Goal: Information Seeking & Learning: Learn about a topic

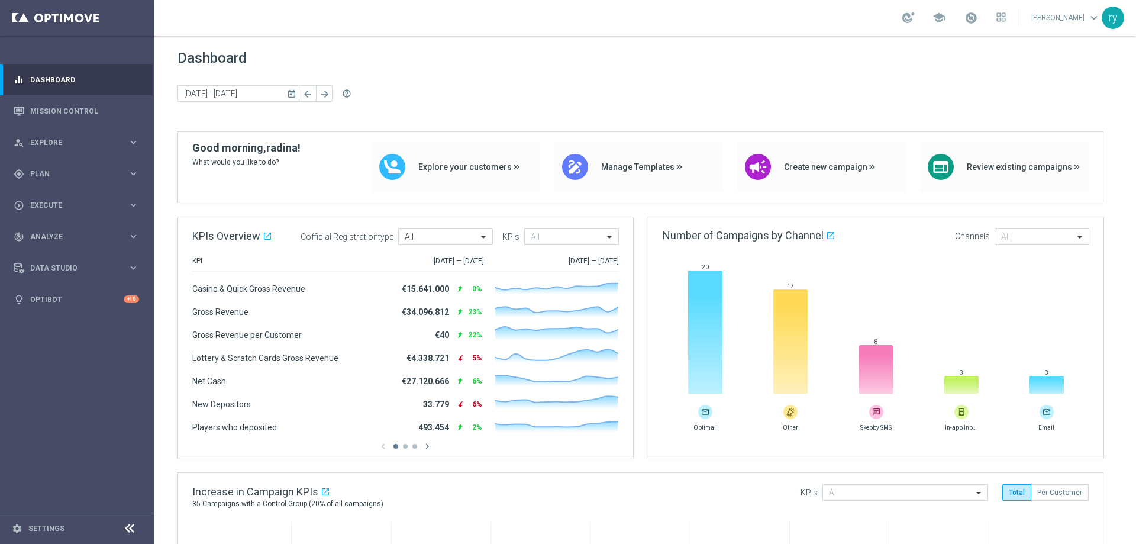
click at [287, 92] on icon "today" at bounding box center [292, 93] width 11 height 11
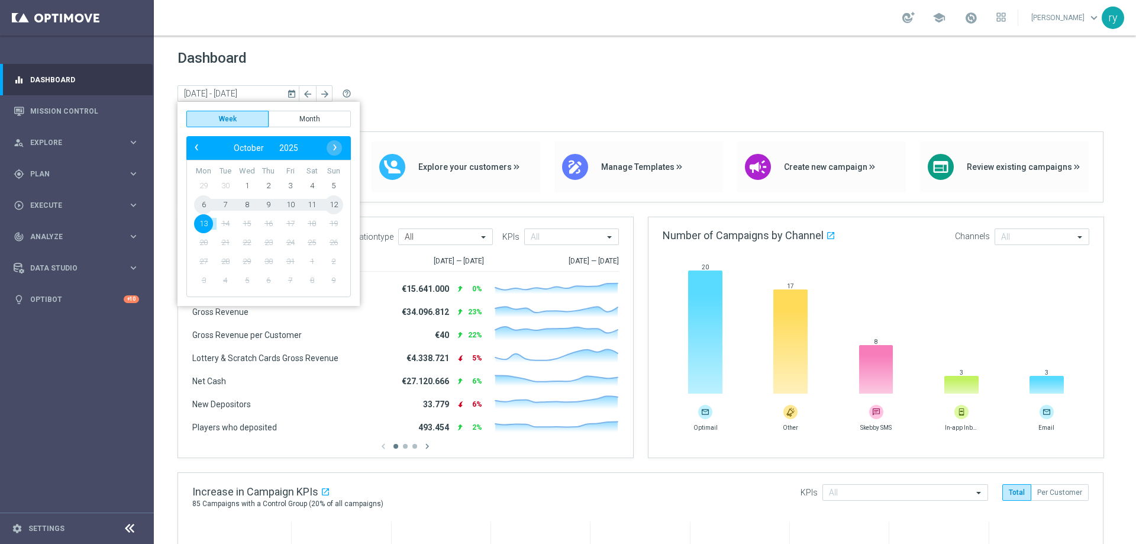
click at [207, 204] on span "6" at bounding box center [203, 204] width 19 height 19
type input "06 Oct 2025 - 12 Oct 2025"
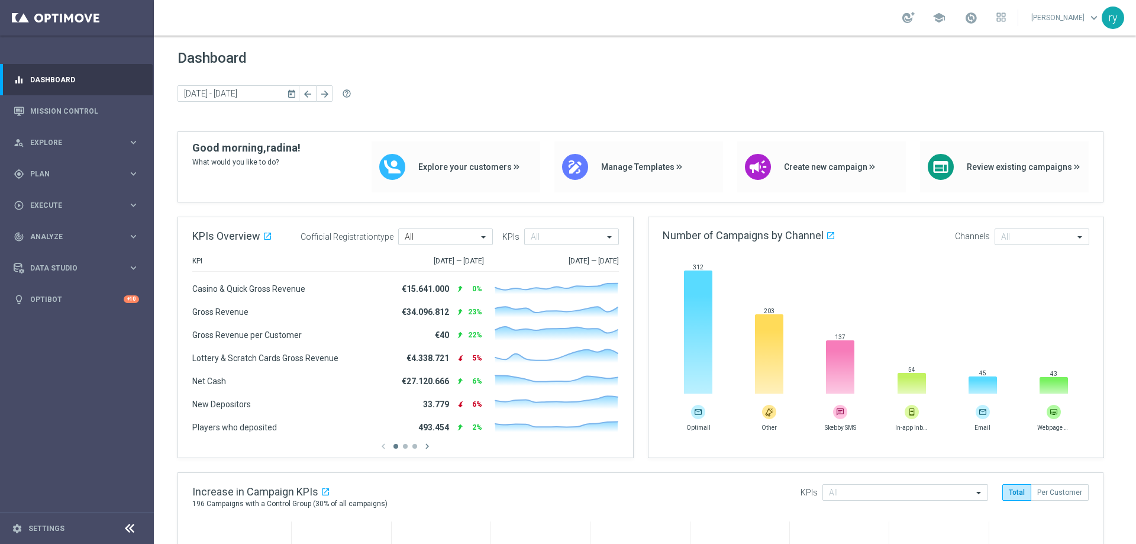
click at [292, 95] on icon "today" at bounding box center [292, 93] width 11 height 11
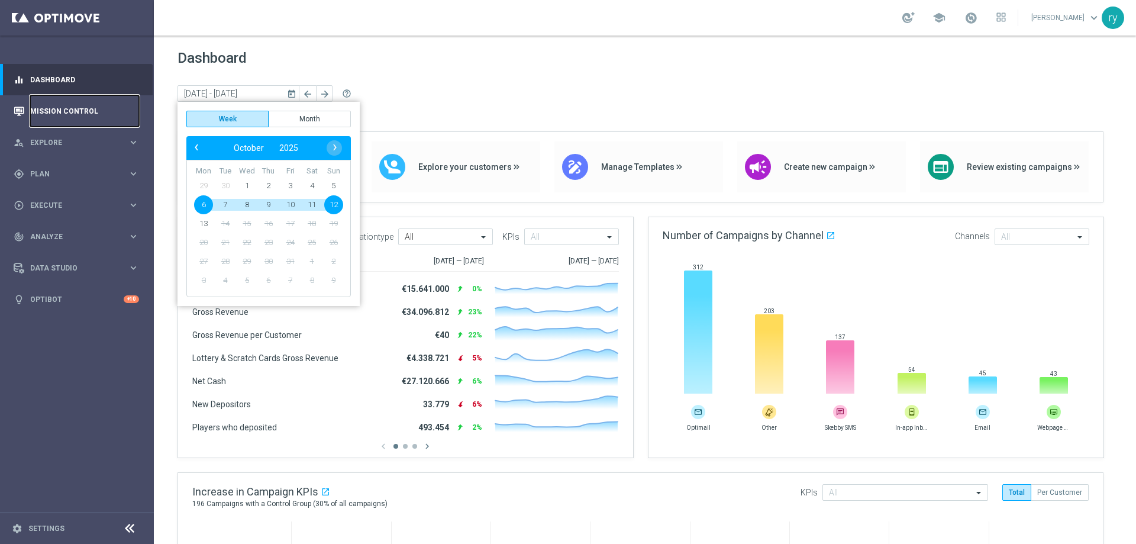
click at [86, 100] on link "Mission Control" at bounding box center [84, 110] width 109 height 31
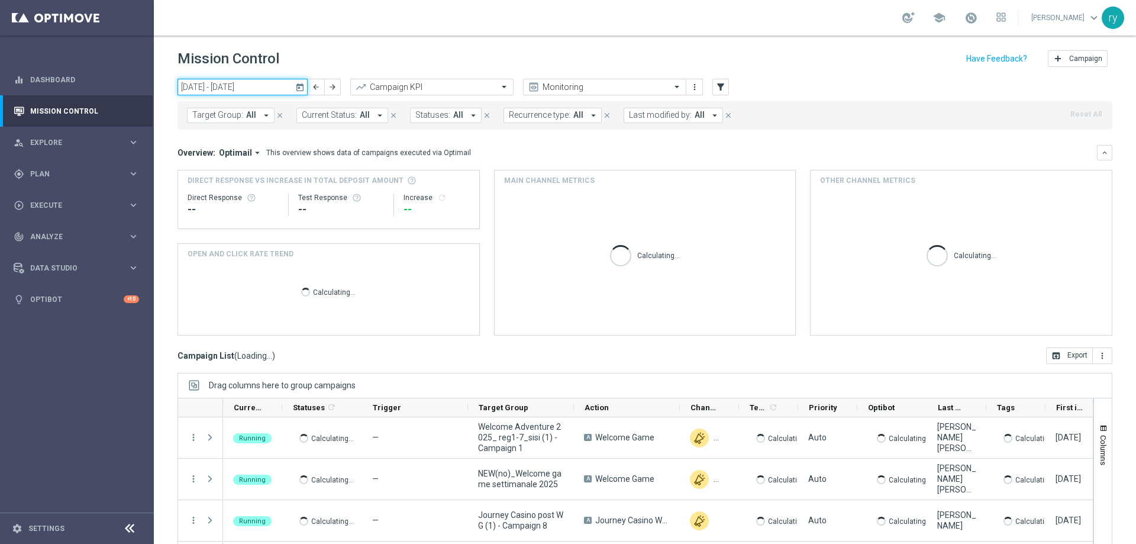
click at [182, 82] on input "13 Oct 2025 - 19 Oct 2025" at bounding box center [242, 87] width 130 height 17
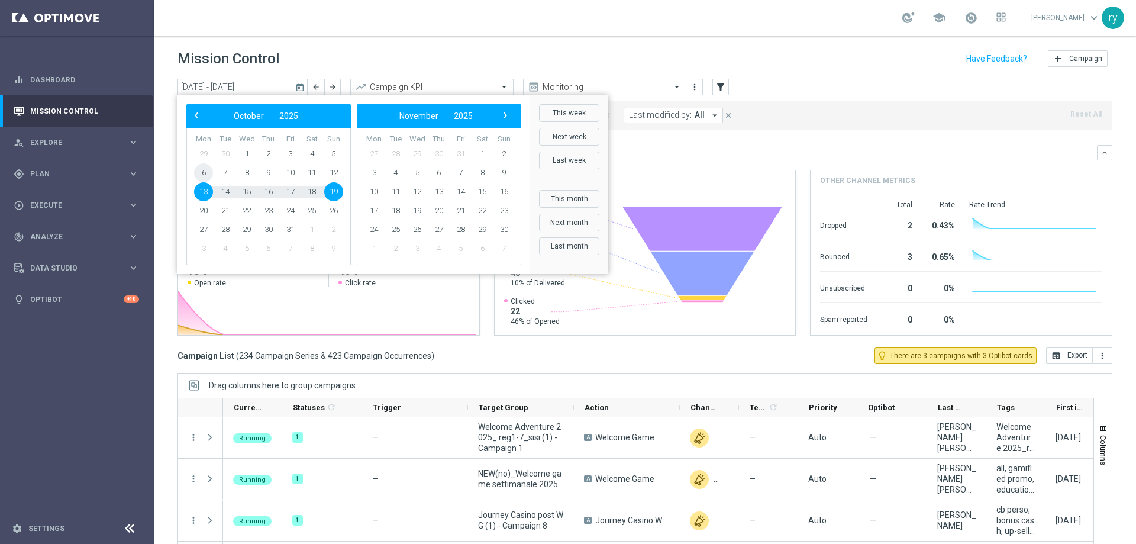
click at [201, 172] on span "6" at bounding box center [203, 172] width 19 height 19
click at [336, 190] on span "19" at bounding box center [333, 191] width 19 height 19
type input "06 Oct 2025 - 19 Oct 2025"
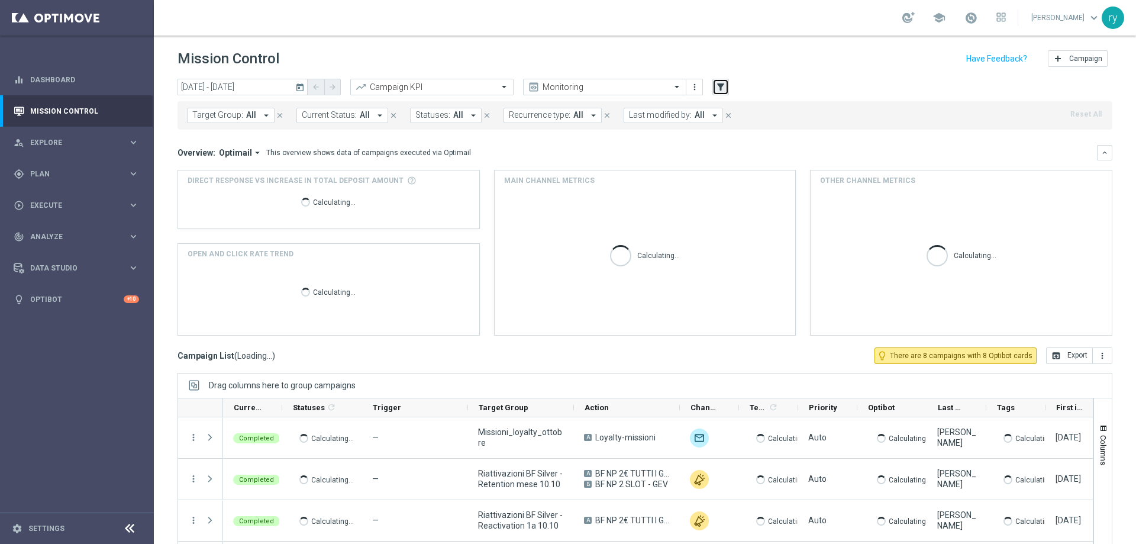
click at [722, 83] on icon "filter_alt" at bounding box center [720, 87] width 11 height 11
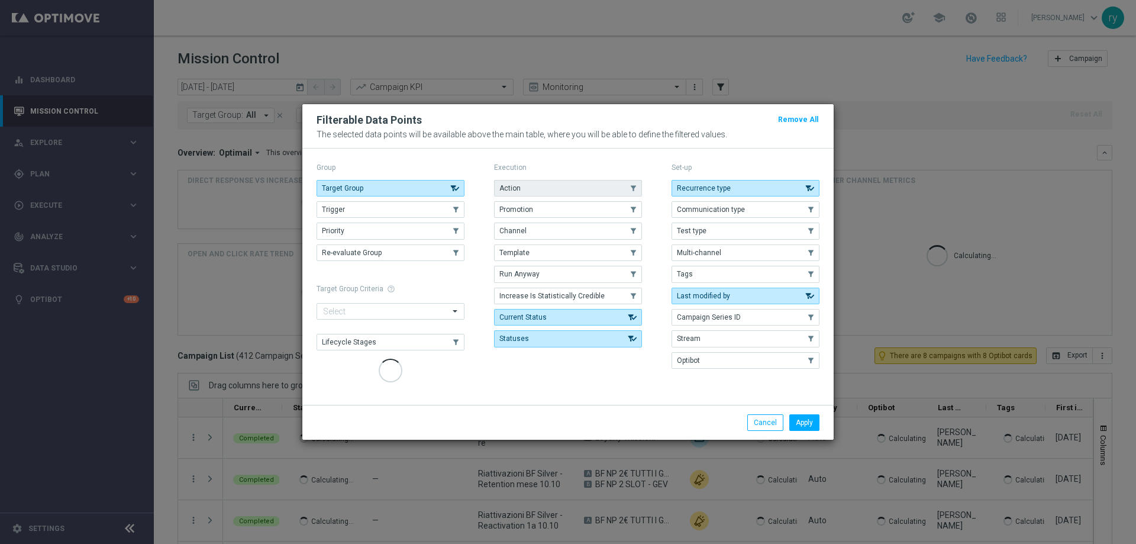
click at [579, 186] on button "Action" at bounding box center [568, 188] width 148 height 17
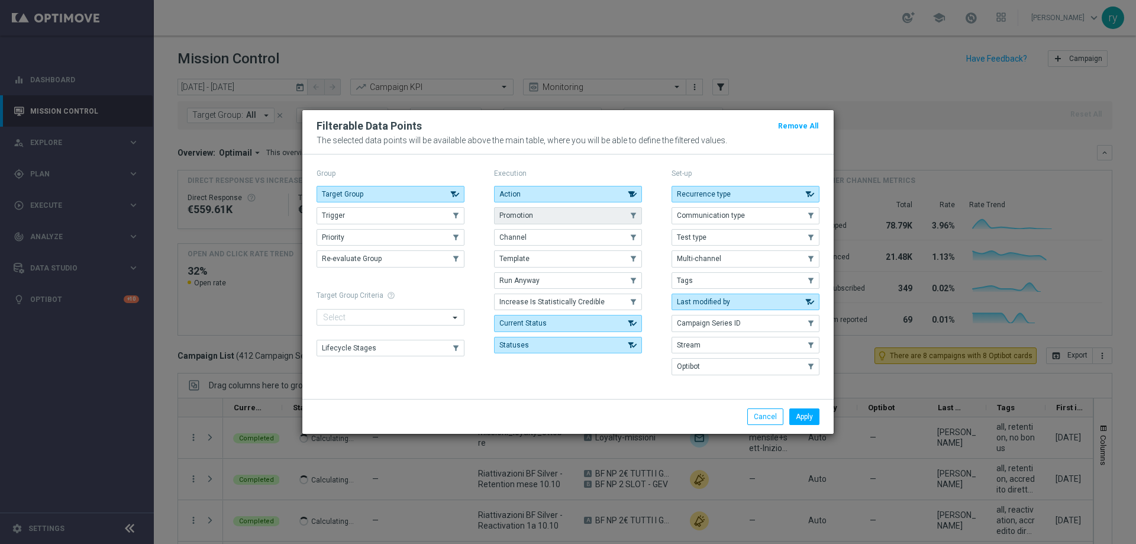
click at [574, 209] on button "Promotion" at bounding box center [568, 215] width 148 height 17
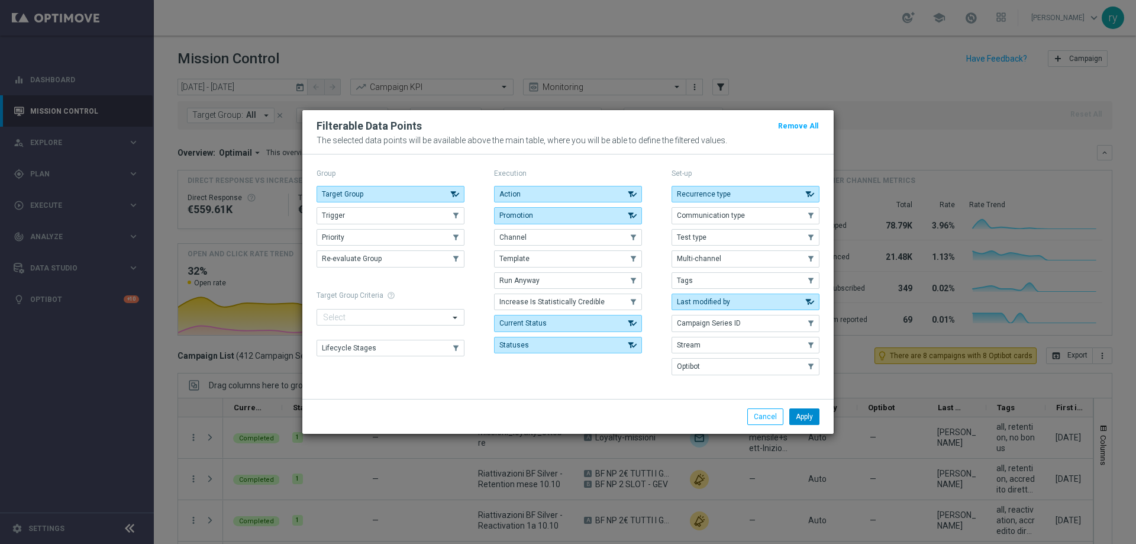
click at [806, 418] on button "Apply" at bounding box center [804, 416] width 30 height 17
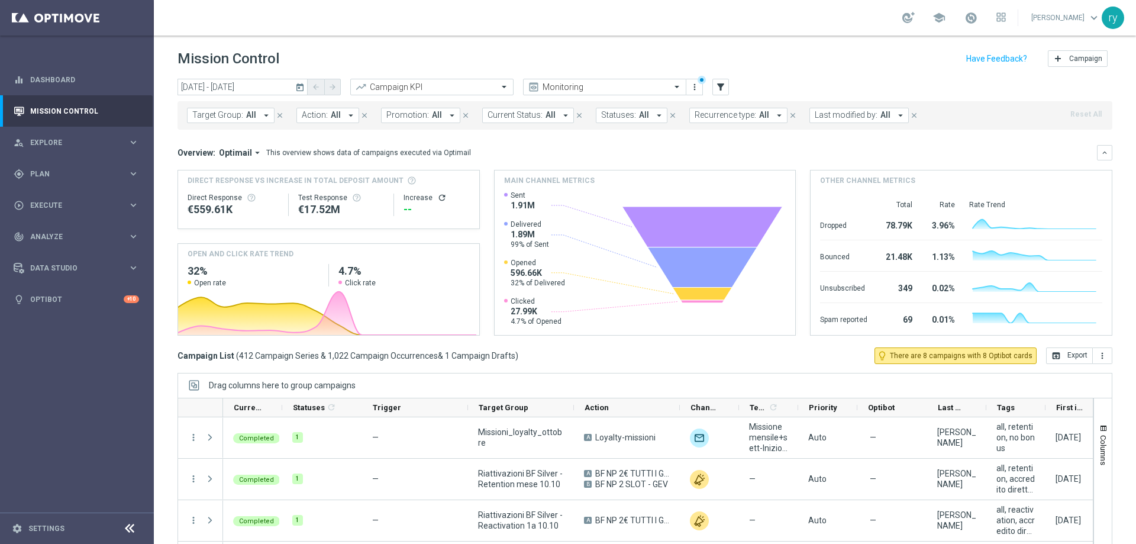
click at [895, 115] on icon "arrow_drop_down" at bounding box center [900, 115] width 11 height 11
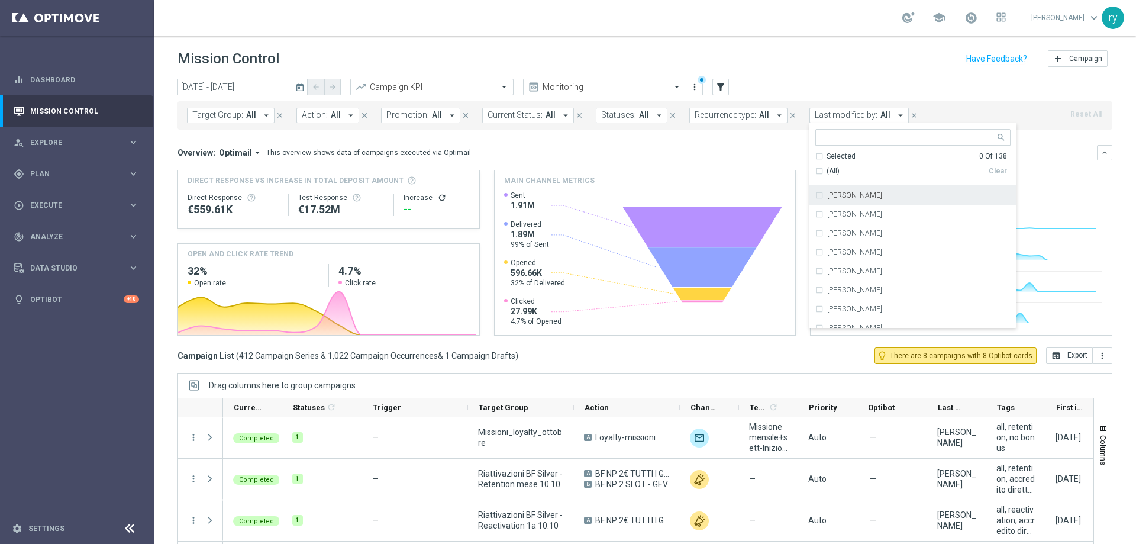
click at [872, 141] on input "text" at bounding box center [908, 138] width 173 height 10
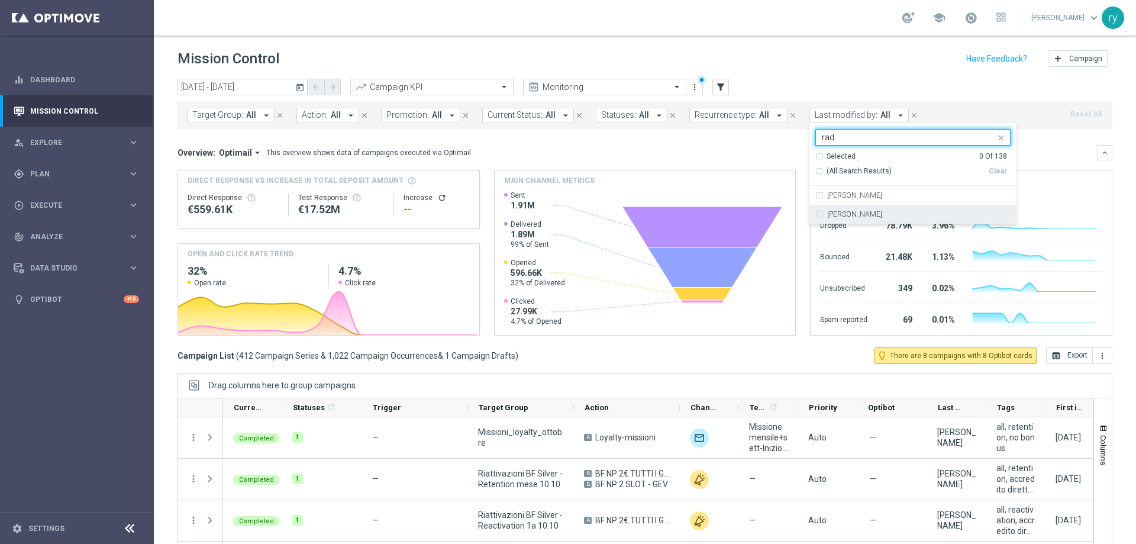
click at [874, 208] on div "[PERSON_NAME]" at bounding box center [912, 214] width 195 height 19
type input "rad"
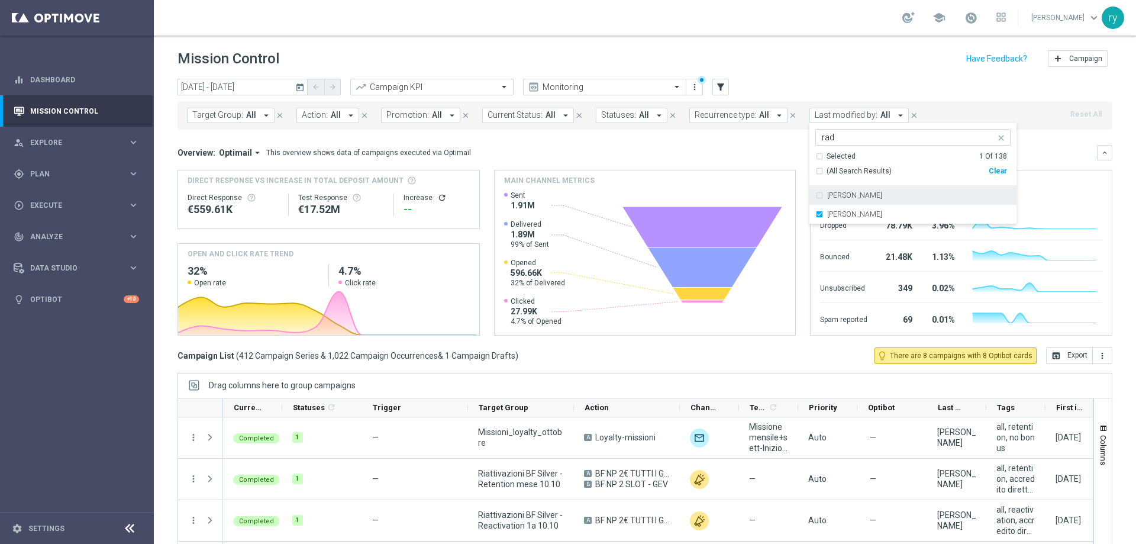
click at [776, 146] on div "Overview: Optimail arrow_drop_down This overview shows data of campaigns execut…" at bounding box center [644, 152] width 935 height 15
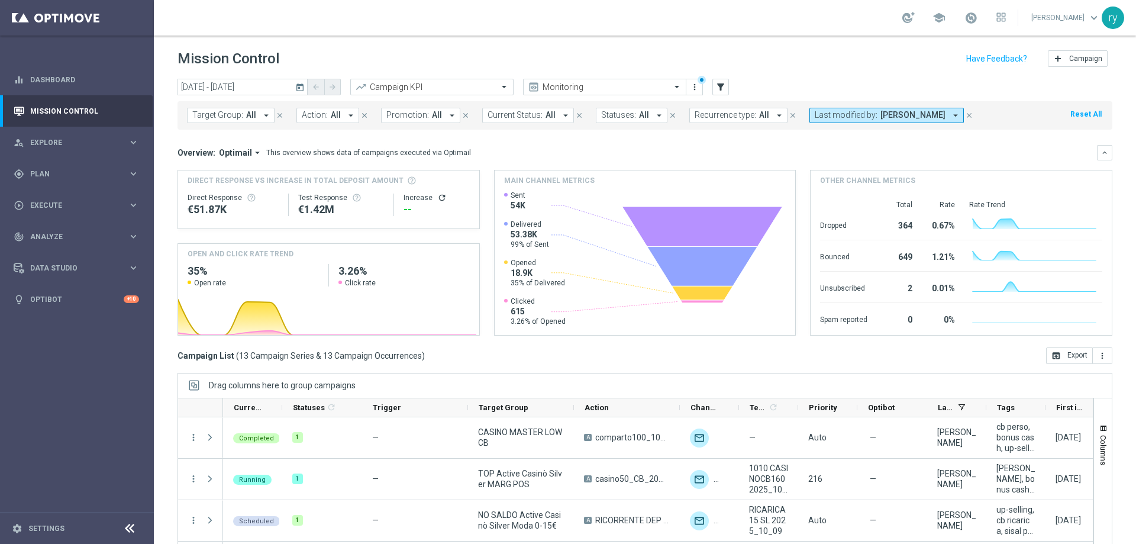
click at [447, 115] on icon "arrow_drop_down" at bounding box center [452, 115] width 11 height 11
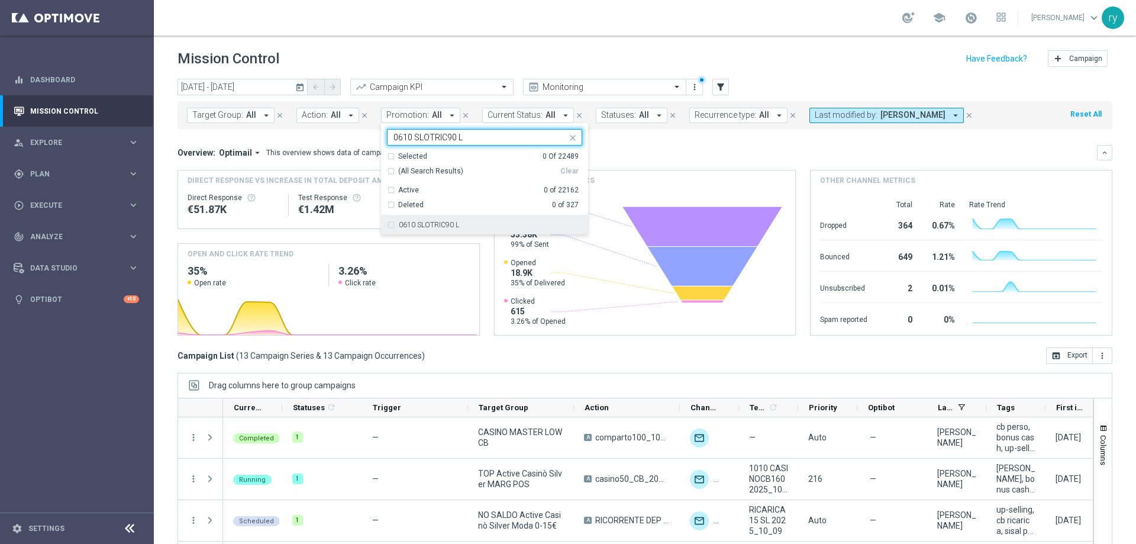
click at [444, 230] on div "0610 SLOTRIC90 L" at bounding box center [484, 224] width 195 height 19
type input "0610 SLOTRIC90 L"
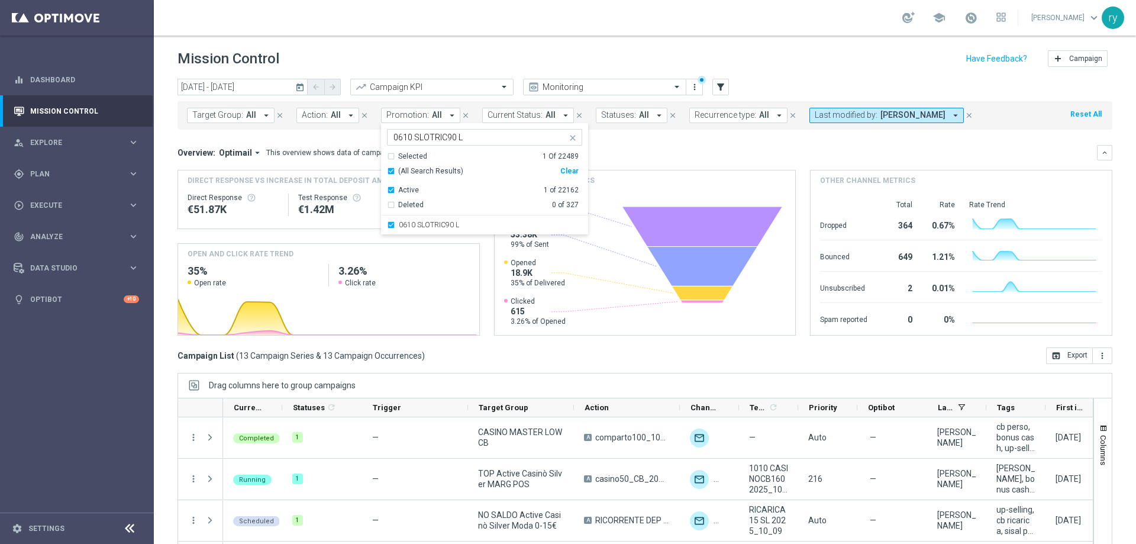
click at [622, 151] on div "Overview: Optimail arrow_drop_down This overview shows data of campaigns execut…" at bounding box center [636, 152] width 919 height 11
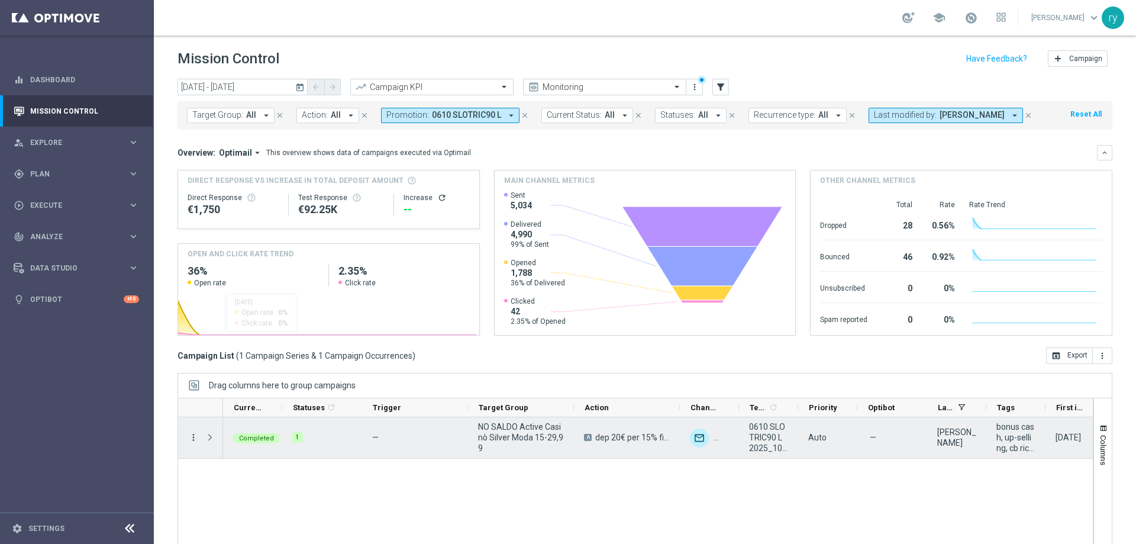
click at [195, 435] on icon "more_vert" at bounding box center [193, 437] width 11 height 11
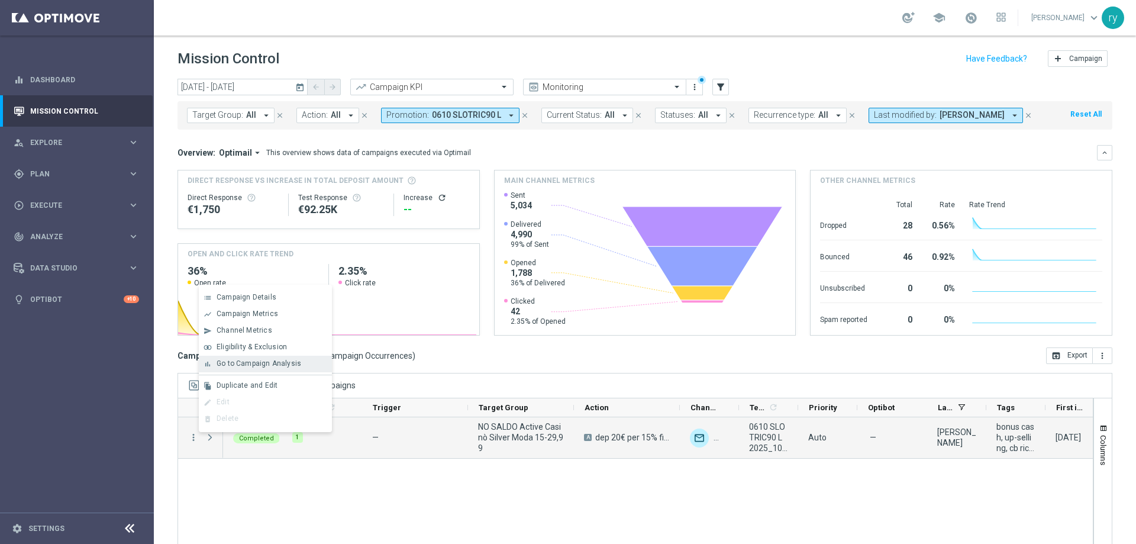
click at [238, 356] on div "bar_chart Go to Campaign Analysis" at bounding box center [265, 364] width 133 height 17
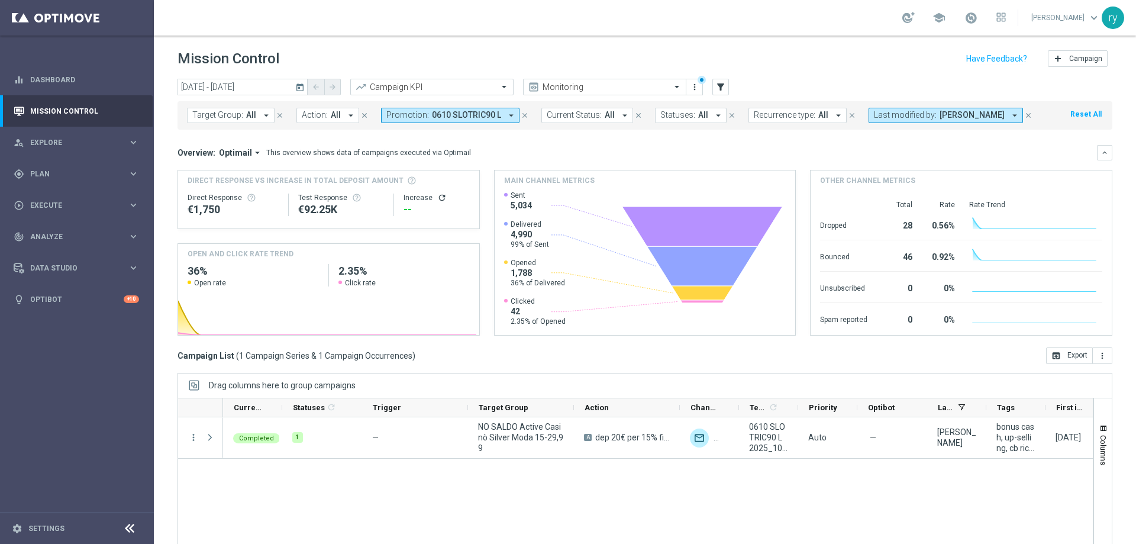
click at [506, 114] on icon "arrow_drop_down" at bounding box center [511, 115] width 11 height 11
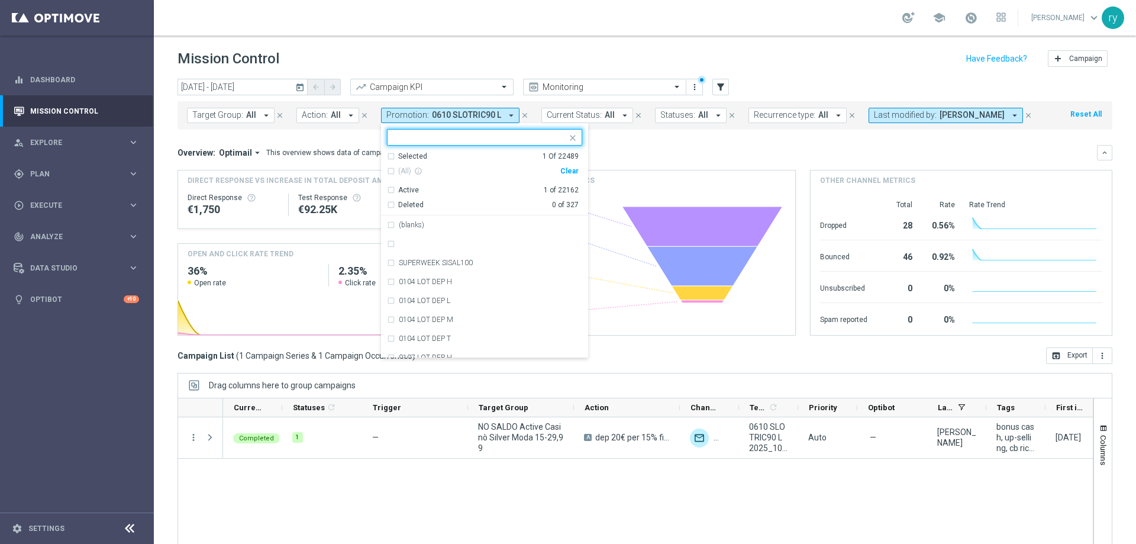
click at [0, 0] on div "Clear" at bounding box center [0, 0] width 0 height 0
click at [469, 138] on input "text" at bounding box center [479, 138] width 173 height 10
paste input "0610 SLOTRIC75 SL"
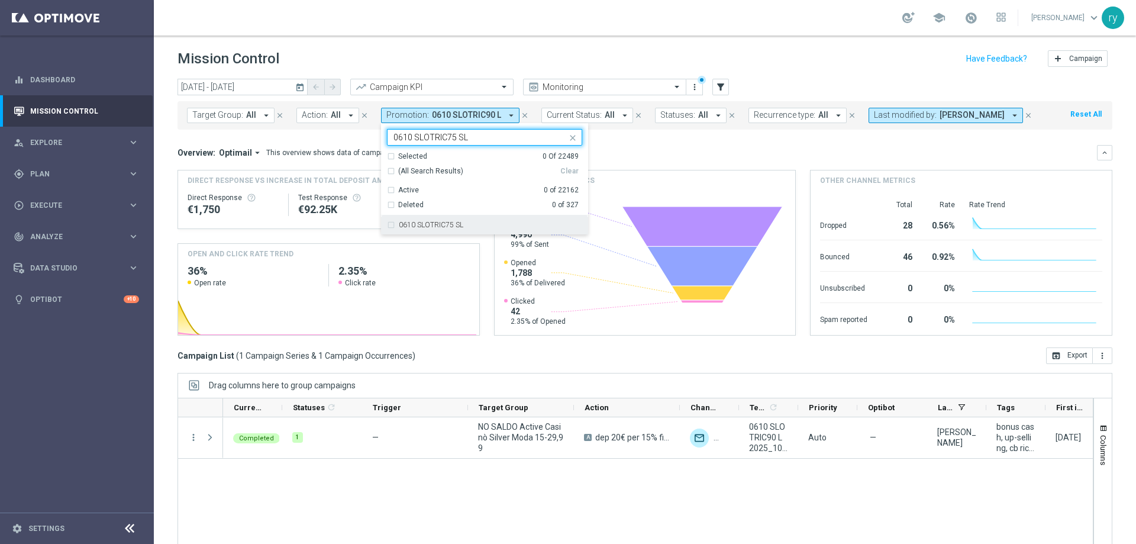
click at [459, 220] on div "0610 SLOTRIC75 SL" at bounding box center [484, 224] width 195 height 19
type input "0610 SLOTRIC75 SL"
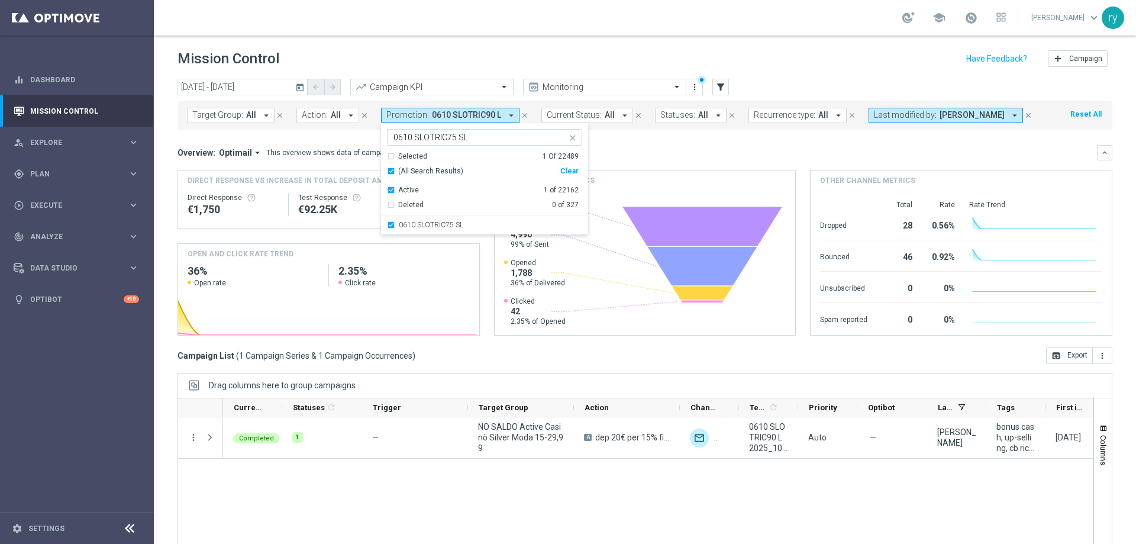
click at [638, 146] on div "Overview: Optimail arrow_drop_down This overview shows data of campaigns execut…" at bounding box center [644, 152] width 935 height 15
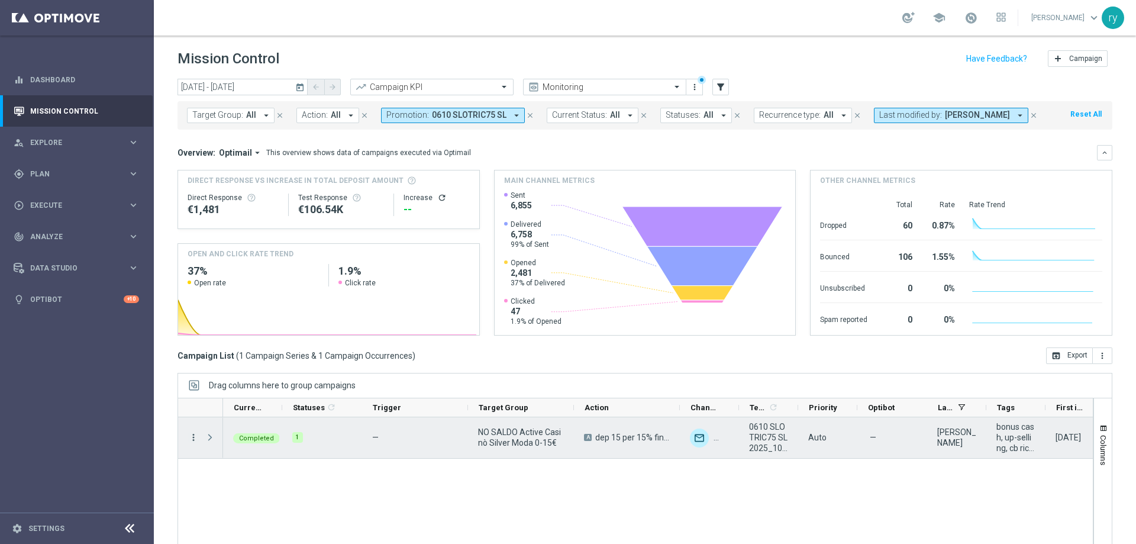
click at [195, 439] on icon "more_vert" at bounding box center [193, 437] width 11 height 11
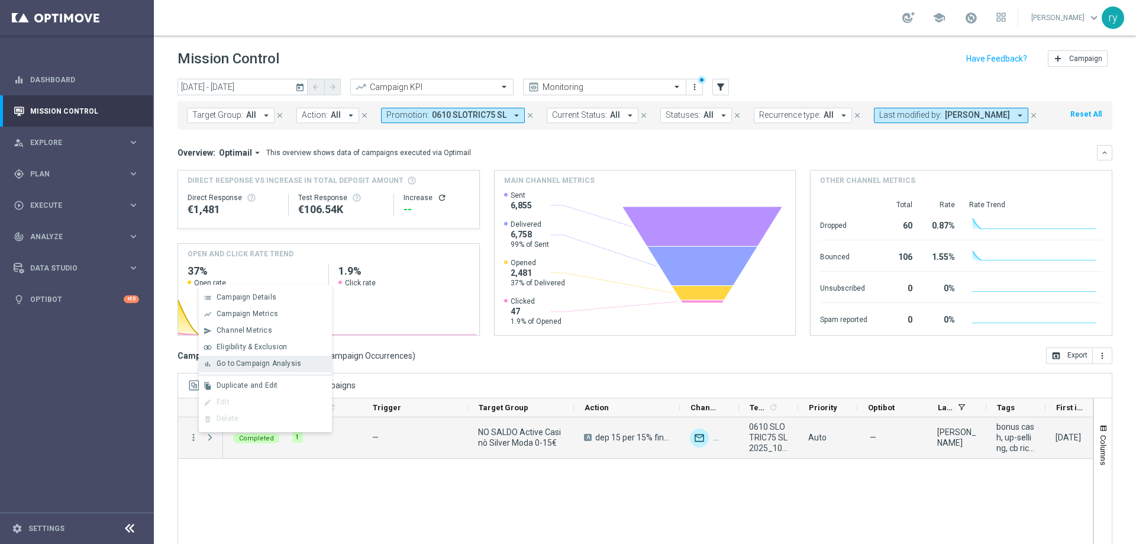
click at [236, 360] on span "Go to Campaign Analysis" at bounding box center [259, 363] width 85 height 8
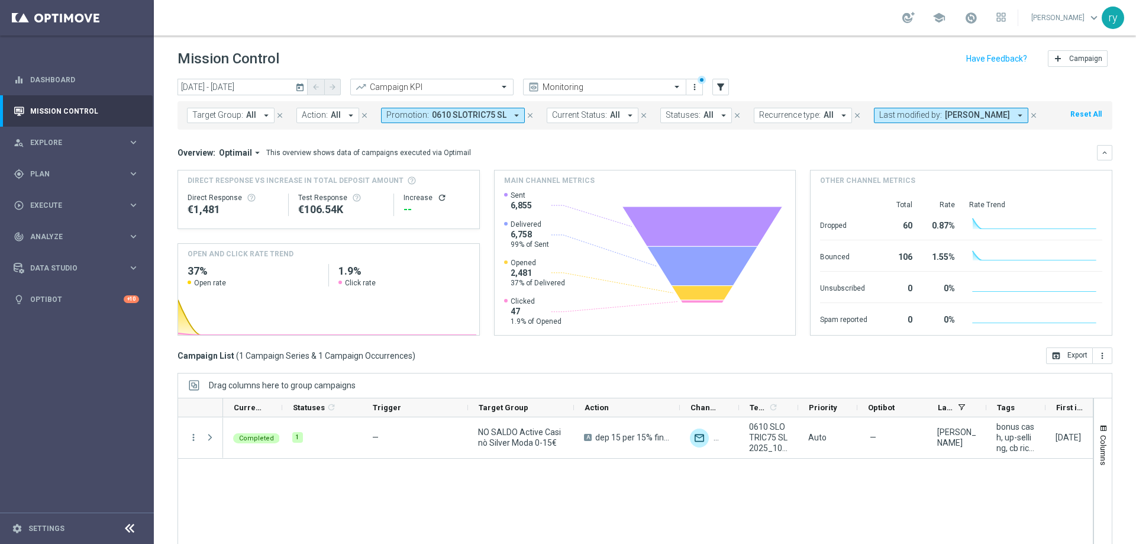
click at [511, 114] on icon "arrow_drop_down" at bounding box center [516, 115] width 11 height 11
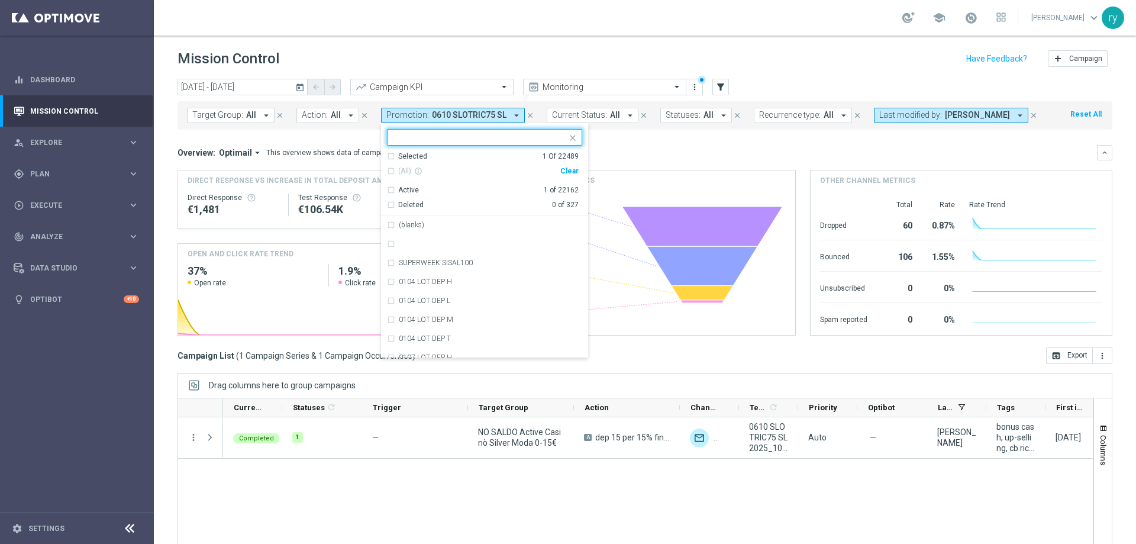
click at [0, 0] on div "Clear" at bounding box center [0, 0] width 0 height 0
click at [483, 137] on input "text" at bounding box center [479, 138] width 173 height 10
paste input "0610 CASINORIC GT"
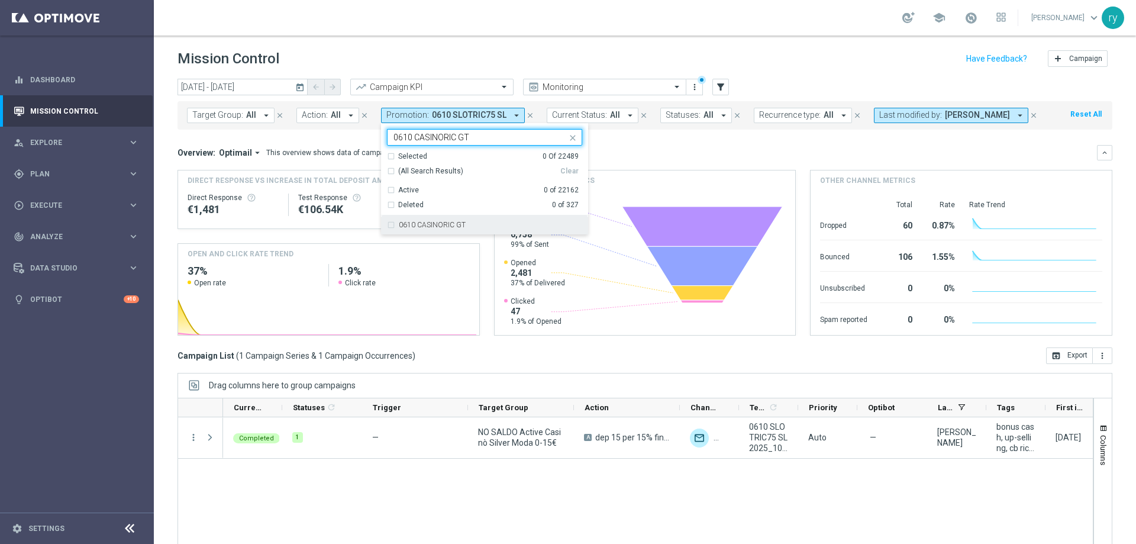
click at [455, 228] on label "0610 CASINORIC GT" at bounding box center [432, 224] width 67 height 7
type input "0610 CASINORIC GT"
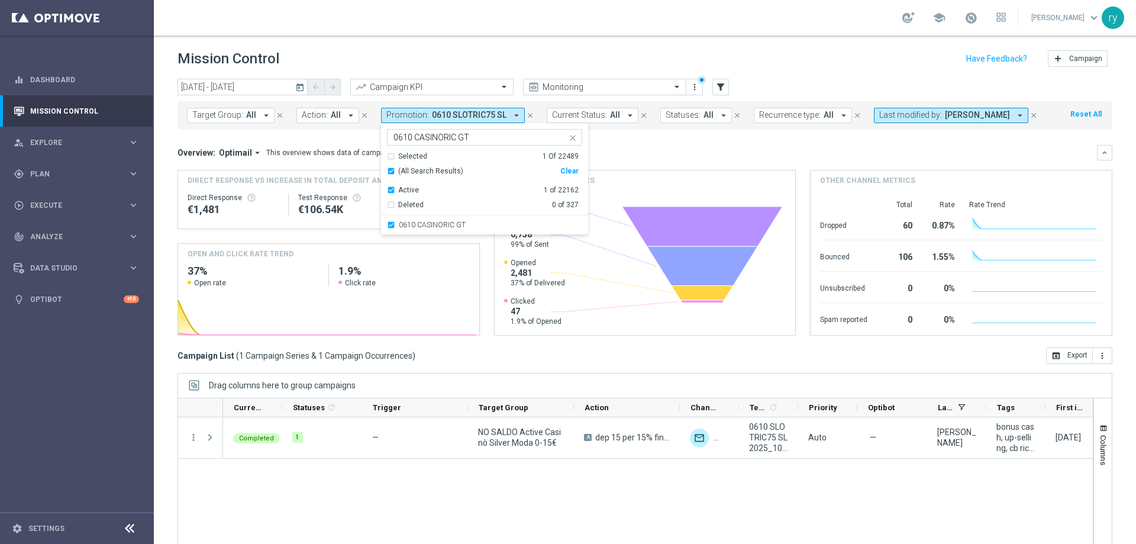
click at [592, 154] on div "Overview: Optimail arrow_drop_down This overview shows data of campaigns execut…" at bounding box center [636, 152] width 919 height 11
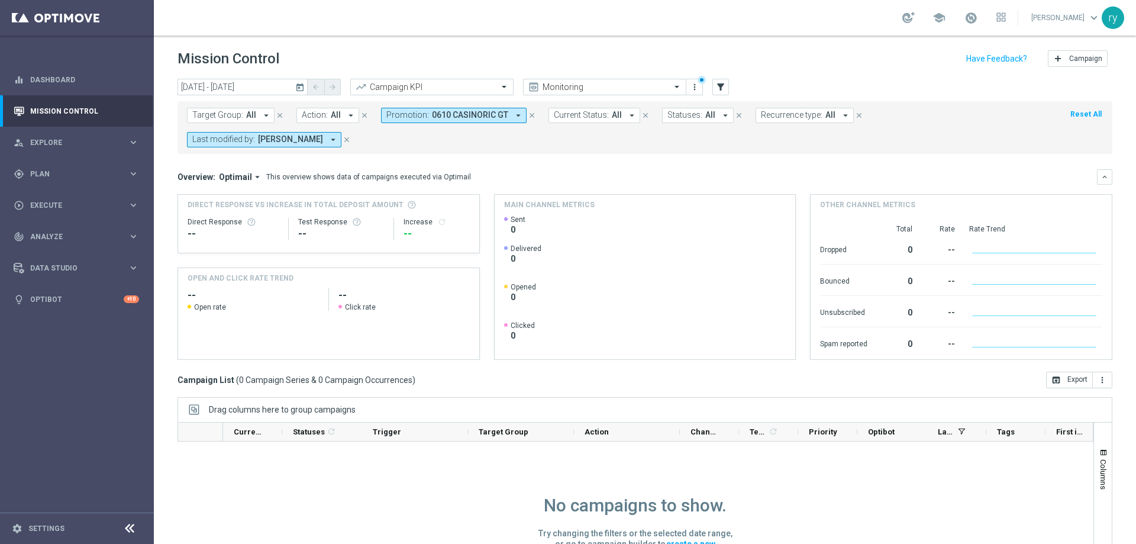
click at [299, 82] on icon "today" at bounding box center [300, 87] width 11 height 11
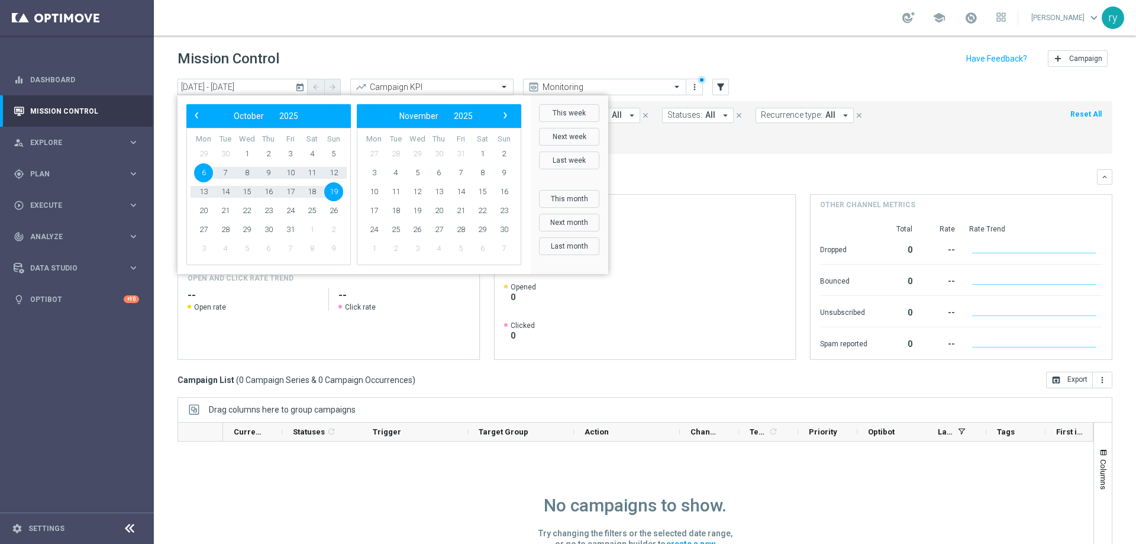
click at [635, 172] on div "Overview: Optimail arrow_drop_down This overview shows data of campaigns execut…" at bounding box center [636, 177] width 919 height 11
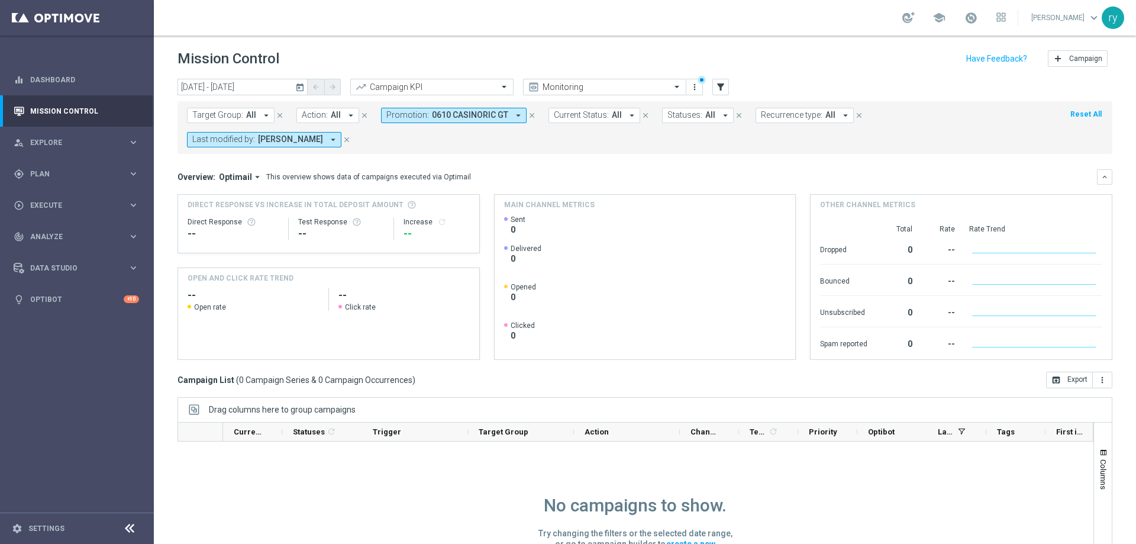
click at [513, 117] on icon "arrow_drop_down" at bounding box center [518, 115] width 11 height 11
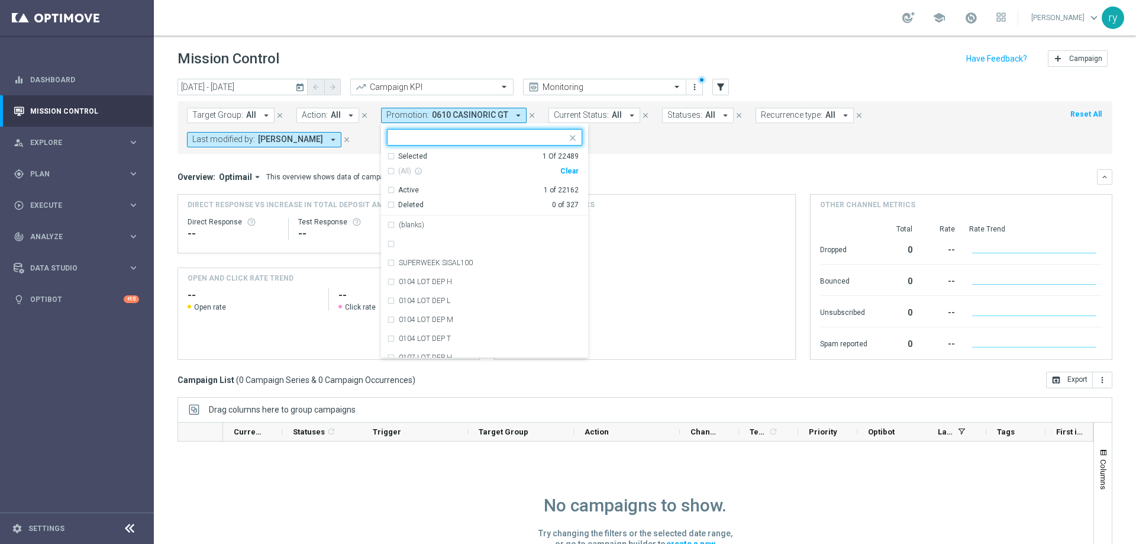
click at [0, 0] on div "Clear" at bounding box center [0, 0] width 0 height 0
click at [637, 172] on div "Overview: Optimail arrow_drop_down This overview shows data of campaigns execut…" at bounding box center [636, 177] width 919 height 11
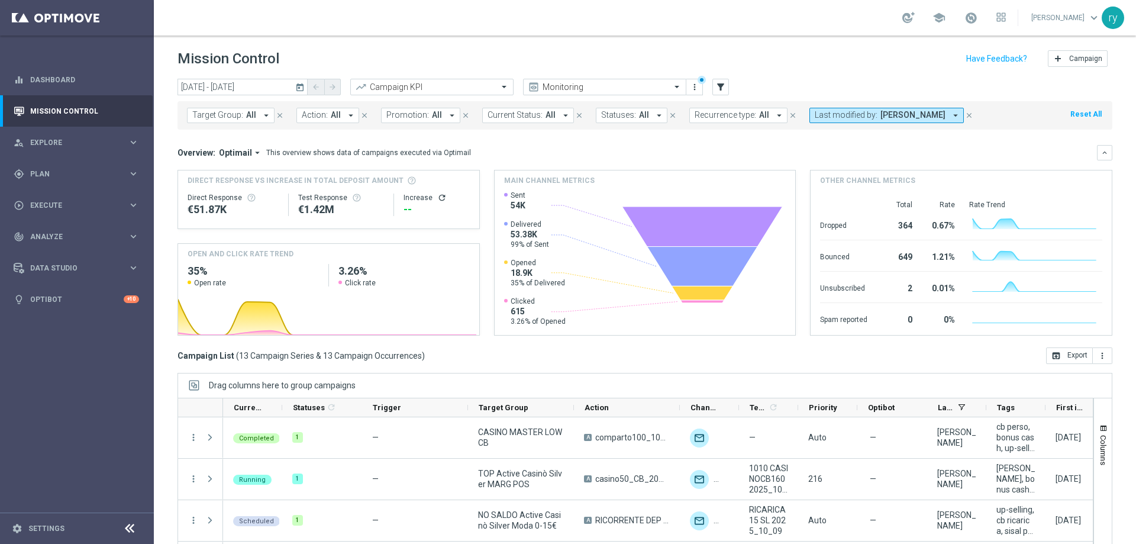
click at [950, 118] on icon "arrow_drop_down" at bounding box center [955, 115] width 11 height 11
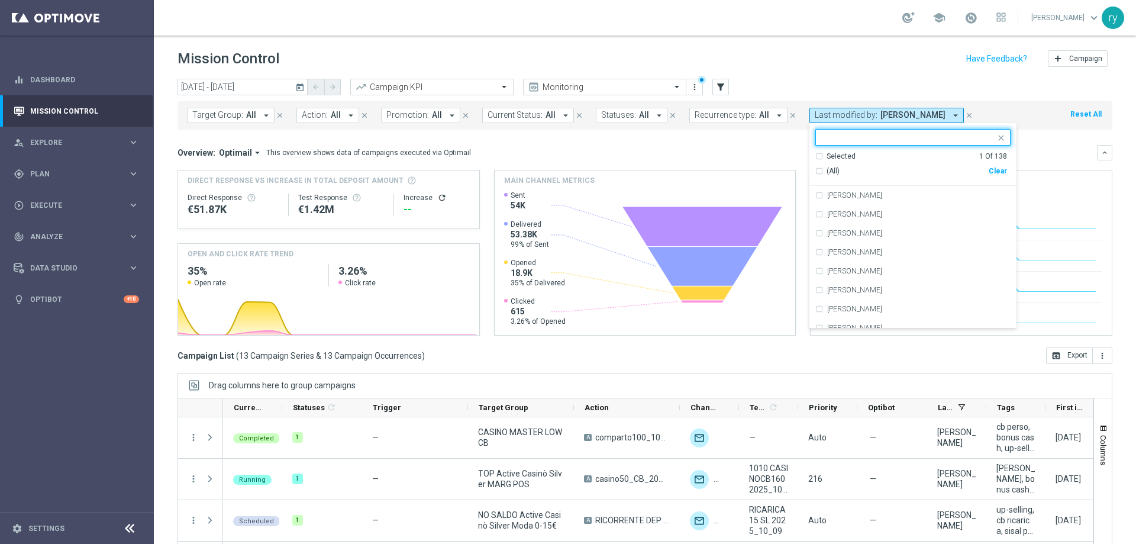
click at [0, 0] on div "Clear" at bounding box center [0, 0] width 0 height 0
click at [1042, 141] on mini-dashboard "Overview: Optimail arrow_drop_down This overview shows data of campaigns execut…" at bounding box center [644, 239] width 935 height 218
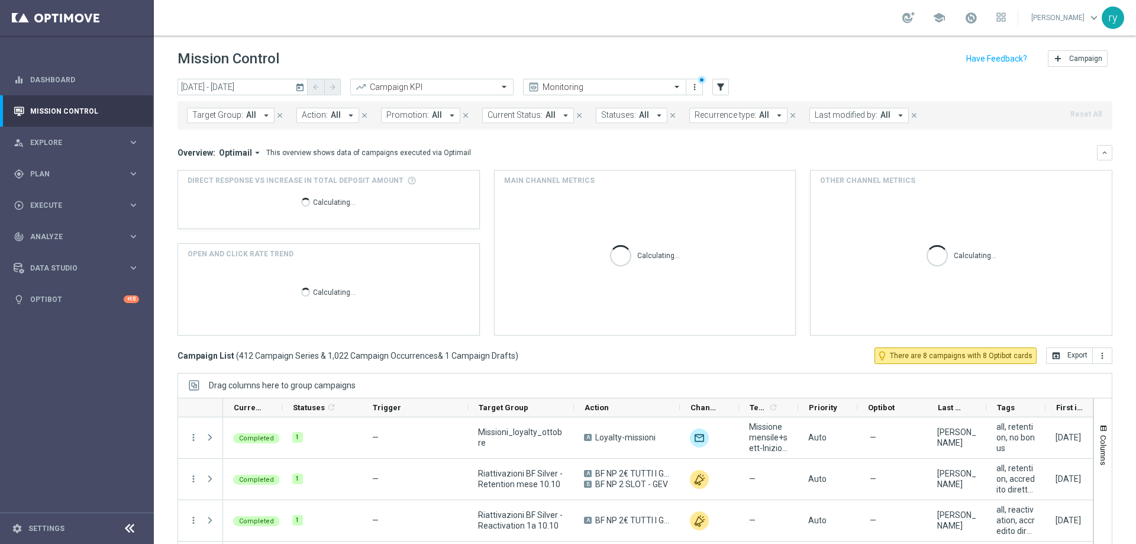
click at [447, 117] on icon "arrow_drop_down" at bounding box center [452, 115] width 11 height 11
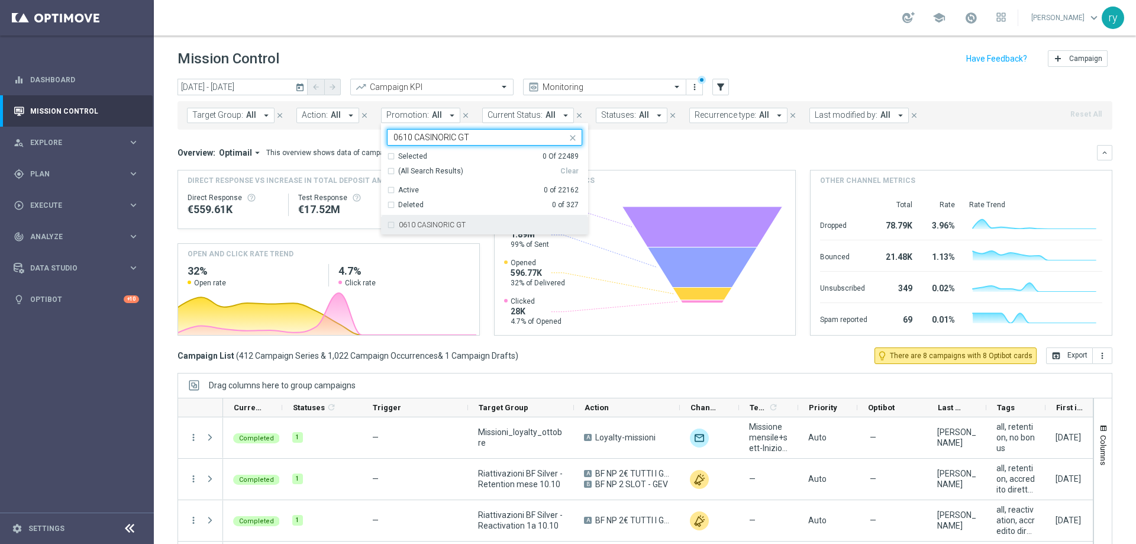
click at [457, 223] on label "0610 CASINORIC GT" at bounding box center [432, 224] width 67 height 7
type input "0610 CASINORIC GT"
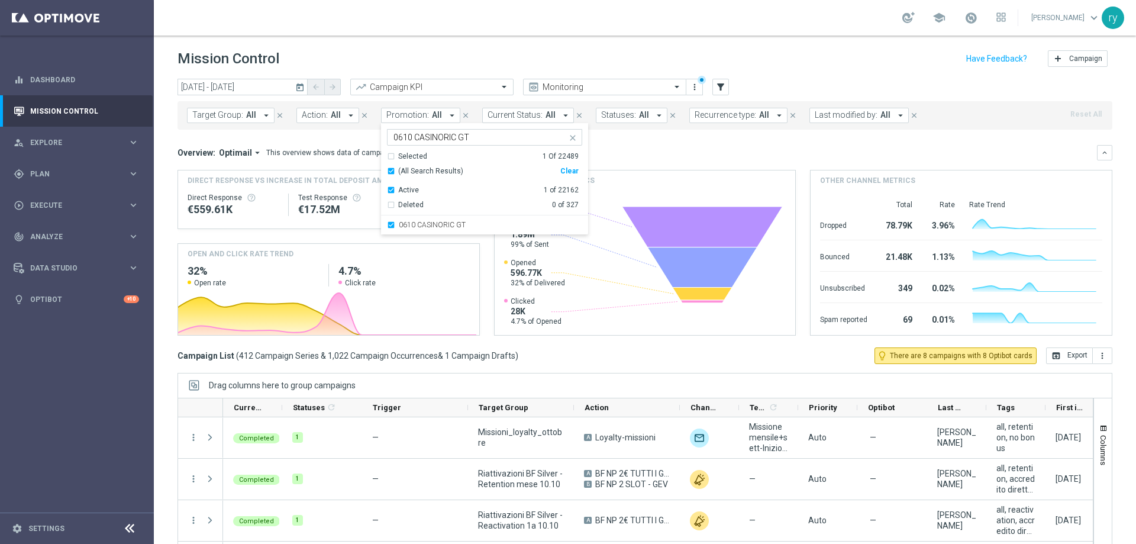
click at [666, 133] on mini-dashboard "Overview: Optimail arrow_drop_down This overview shows data of campaigns execut…" at bounding box center [644, 239] width 935 height 218
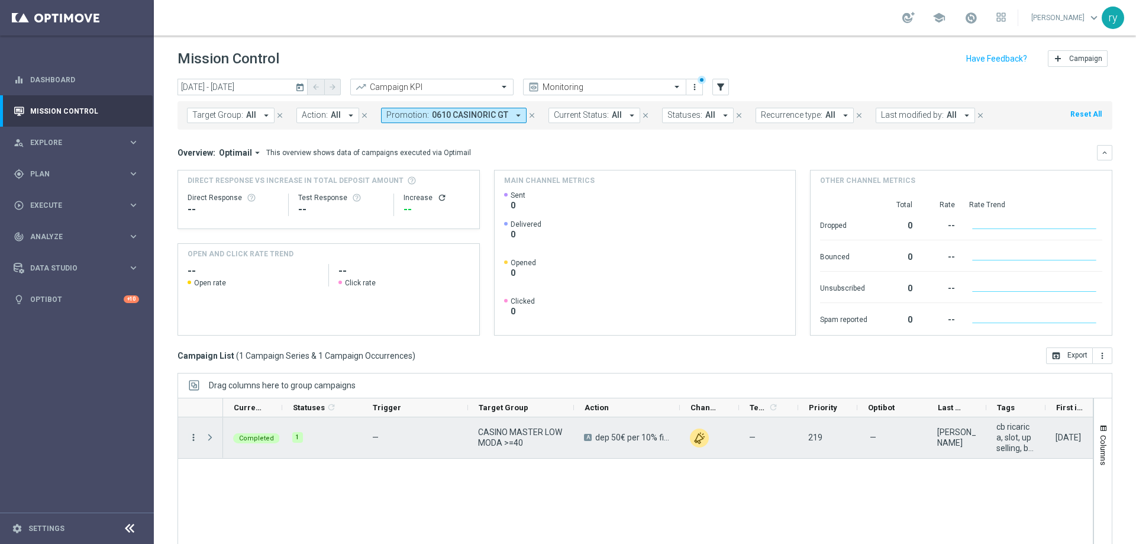
click at [191, 434] on icon "more_vert" at bounding box center [193, 437] width 11 height 11
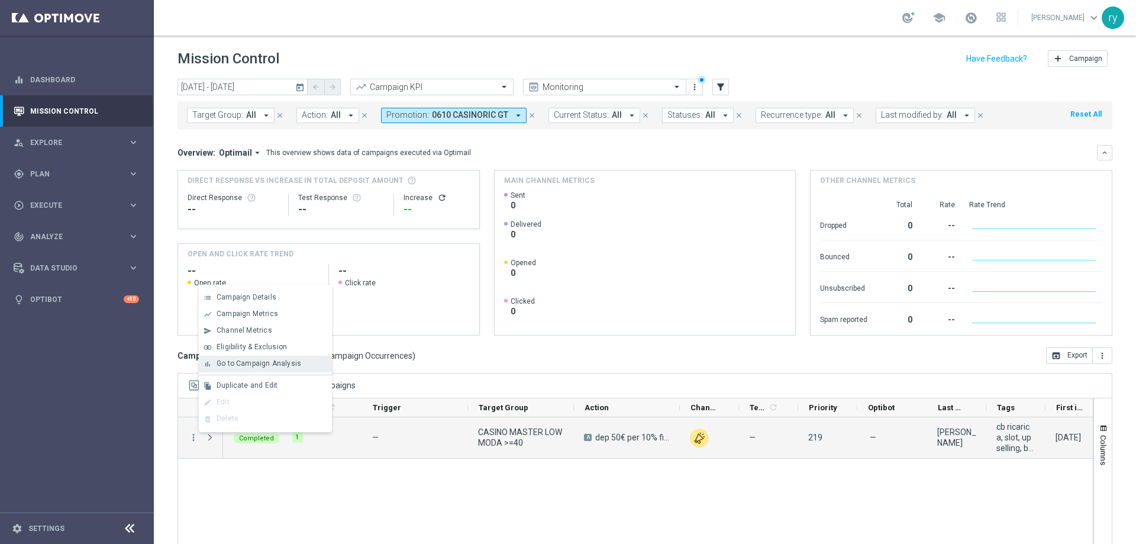
click at [232, 364] on span "Go to Campaign Analysis" at bounding box center [259, 363] width 85 height 8
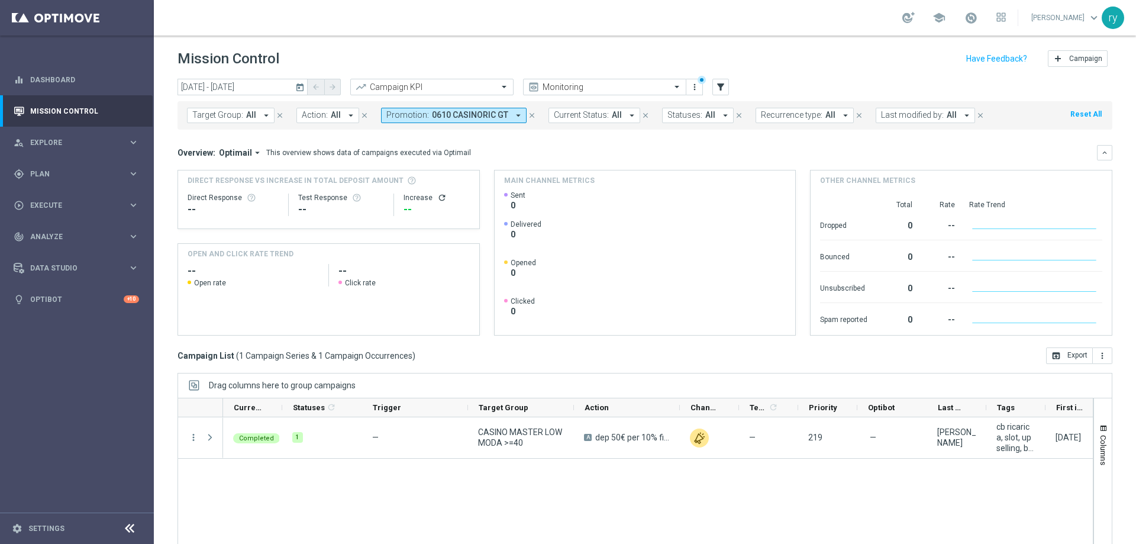
click at [513, 113] on icon "arrow_drop_down" at bounding box center [518, 115] width 11 height 11
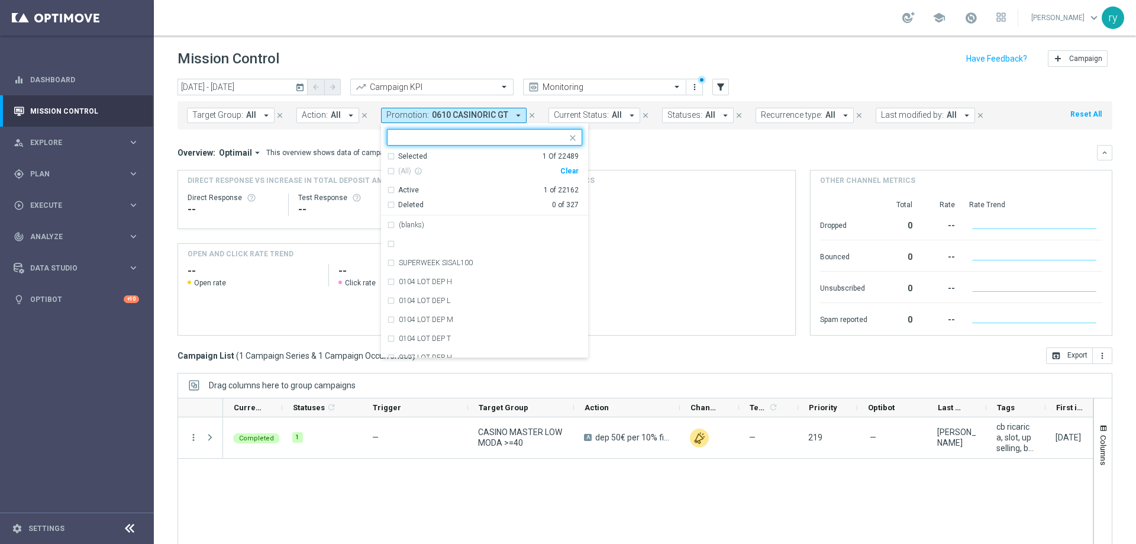
click at [0, 0] on div "Clear" at bounding box center [0, 0] width 0 height 0
click at [466, 133] on input "text" at bounding box center [479, 138] width 173 height 10
paste input "0610SOMMARICARICA210"
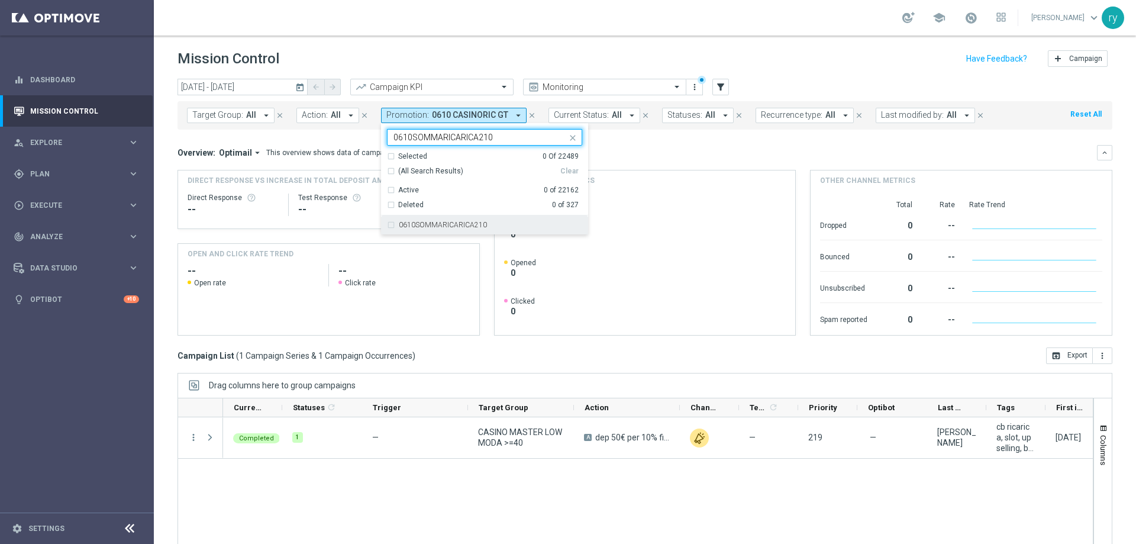
click at [476, 224] on label "0610SOMMARICARICA210" at bounding box center [443, 224] width 88 height 7
type input "0610SOMMARICARICA210"
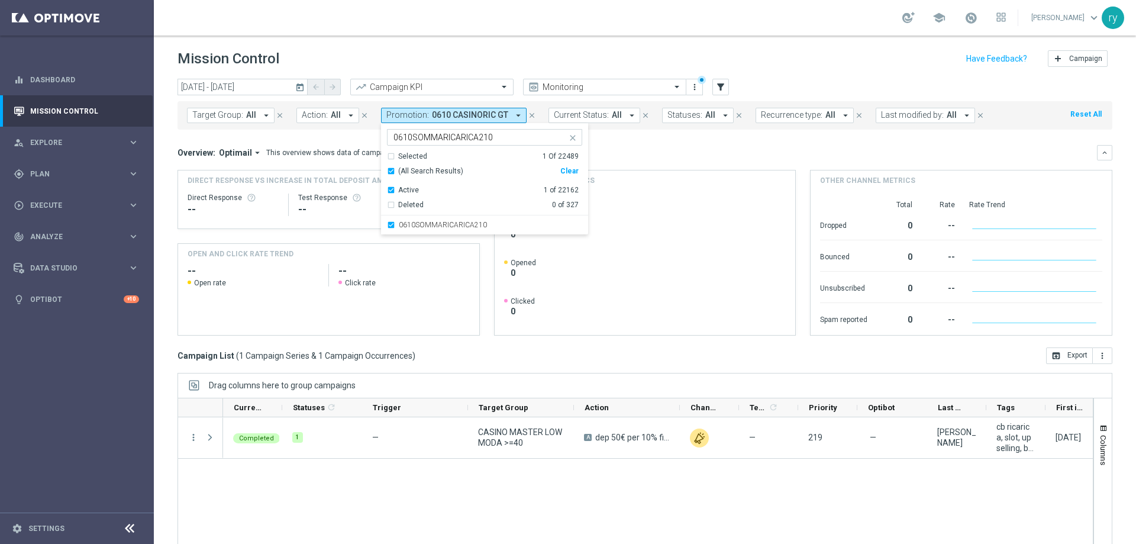
click at [651, 149] on div "Overview: Optimail arrow_drop_down This overview shows data of campaigns execut…" at bounding box center [636, 152] width 919 height 11
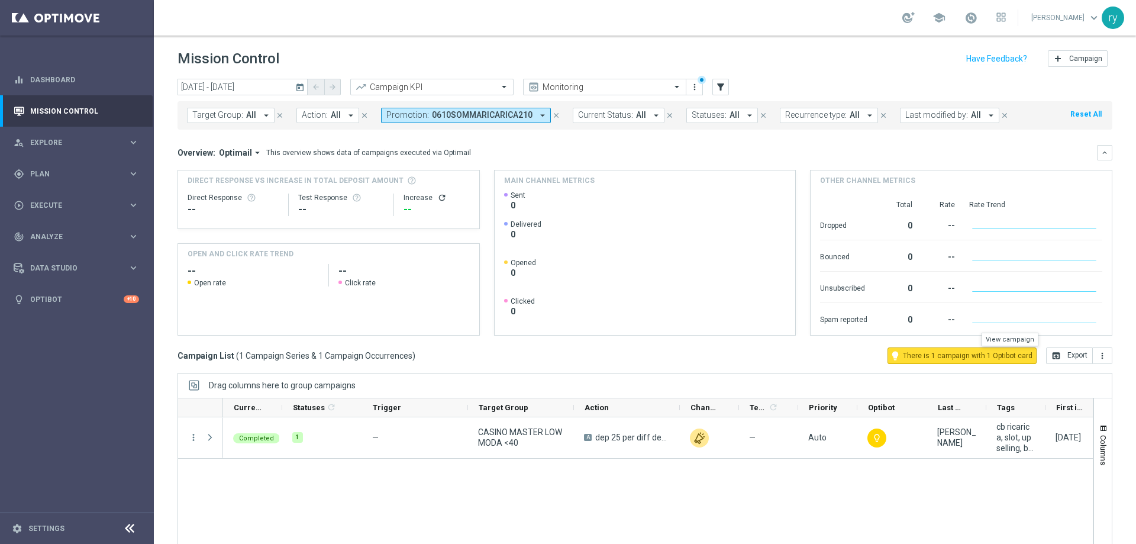
click at [1008, 360] on span "There is 1 campaign with 1 Optibot card" at bounding box center [968, 355] width 130 height 11
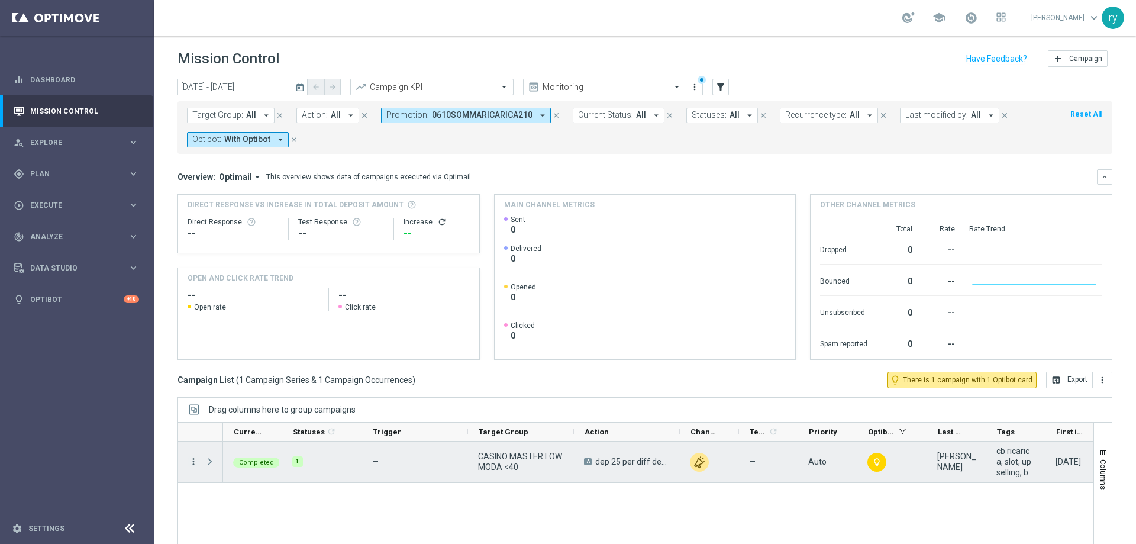
click at [190, 463] on icon "more_vert" at bounding box center [193, 461] width 11 height 11
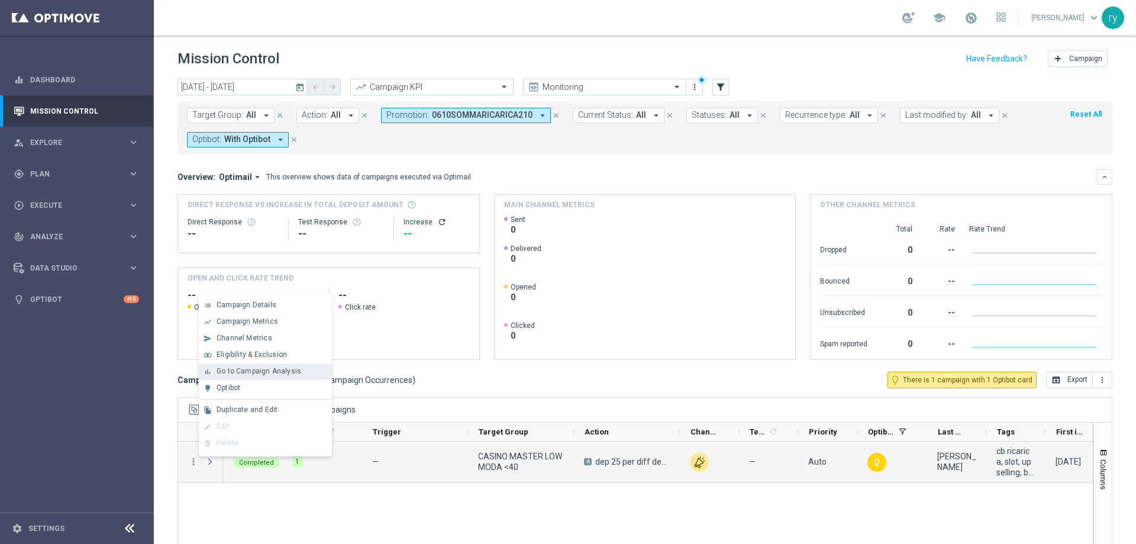
click at [250, 378] on div "bar_chart Go to Campaign Analysis" at bounding box center [265, 371] width 133 height 17
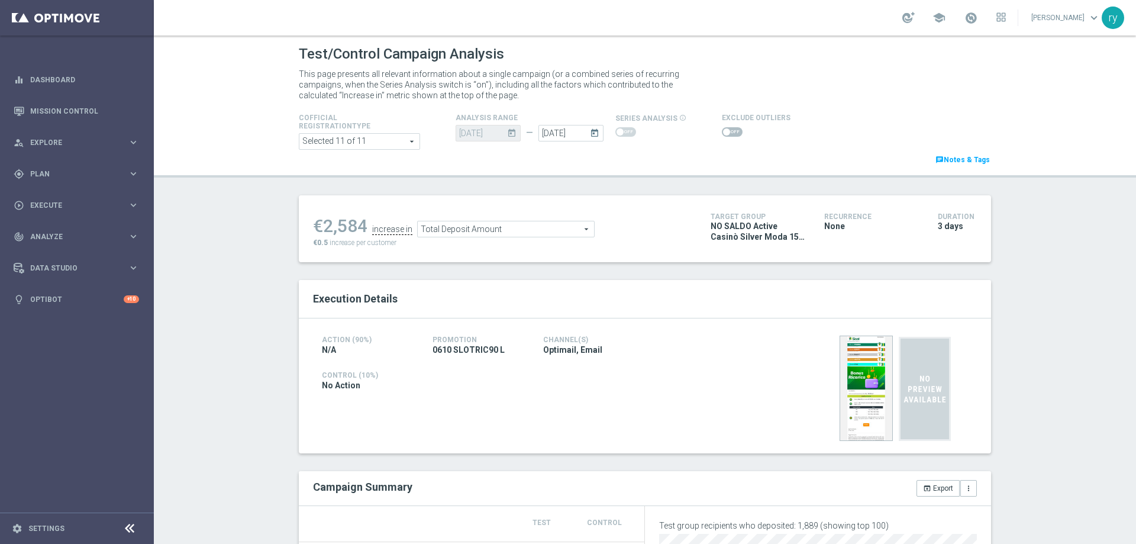
click at [544, 228] on span "Total Deposit Amount" at bounding box center [506, 228] width 176 height 15
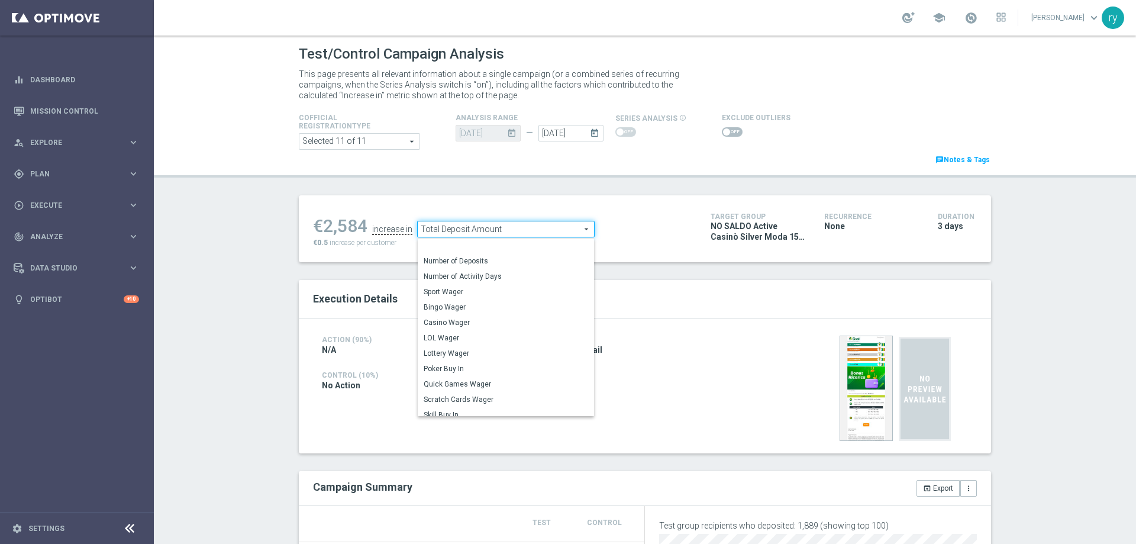
scroll to position [180, 0]
click at [524, 322] on span "Total Gross Gaming Revenue Minus Bonus Wagared" at bounding box center [506, 320] width 164 height 9
type input "Total Gross Gaming Revenue Minus Bonus Wagared"
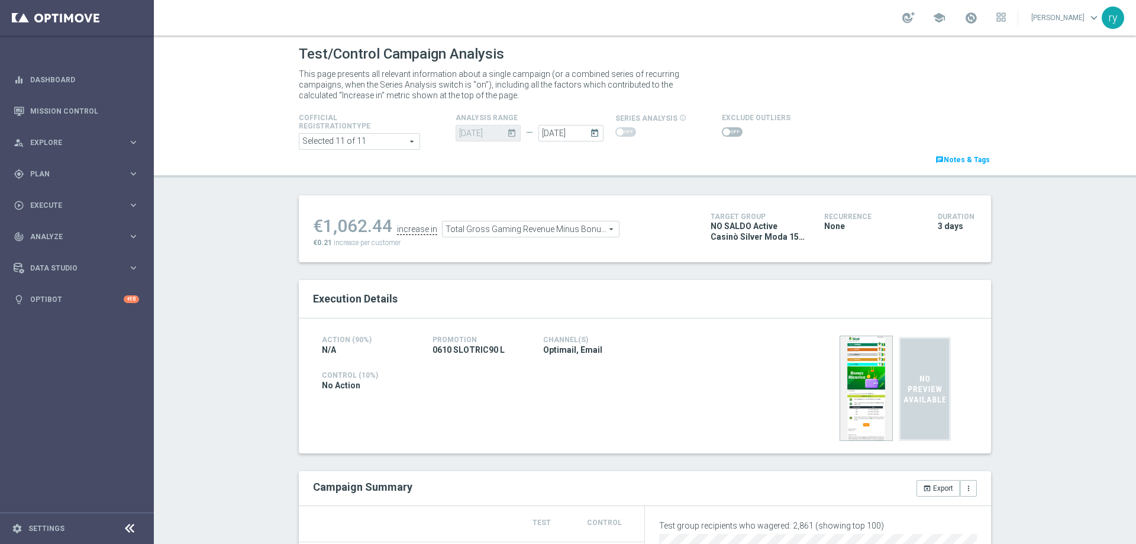
click at [731, 127] on input "checkbox" at bounding box center [732, 131] width 21 height 9
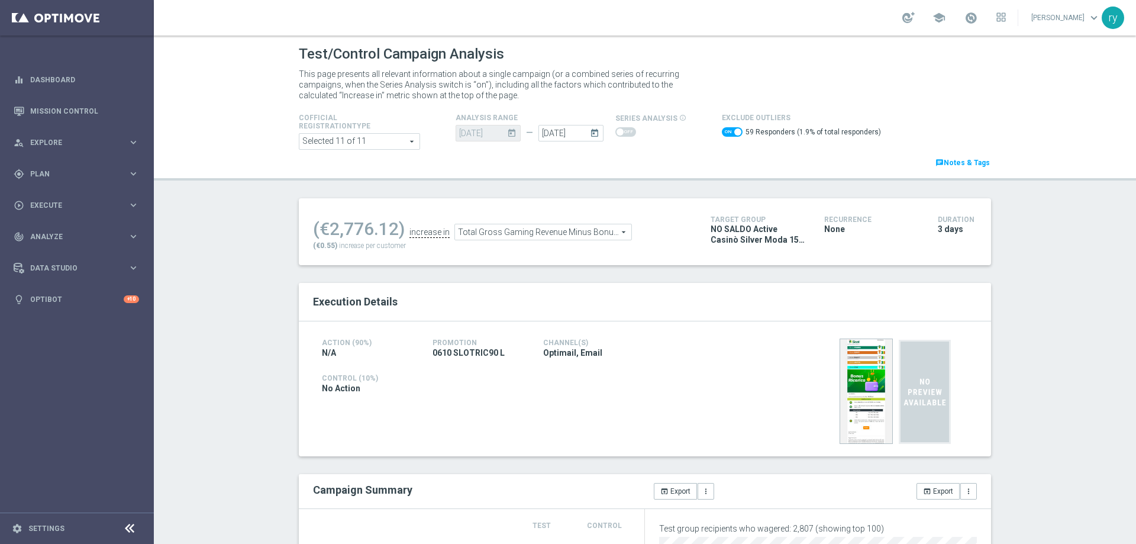
click at [734, 130] on span at bounding box center [737, 131] width 7 height 7
click at [729, 130] on input "checkbox" at bounding box center [732, 131] width 21 height 9
checkbox input "false"
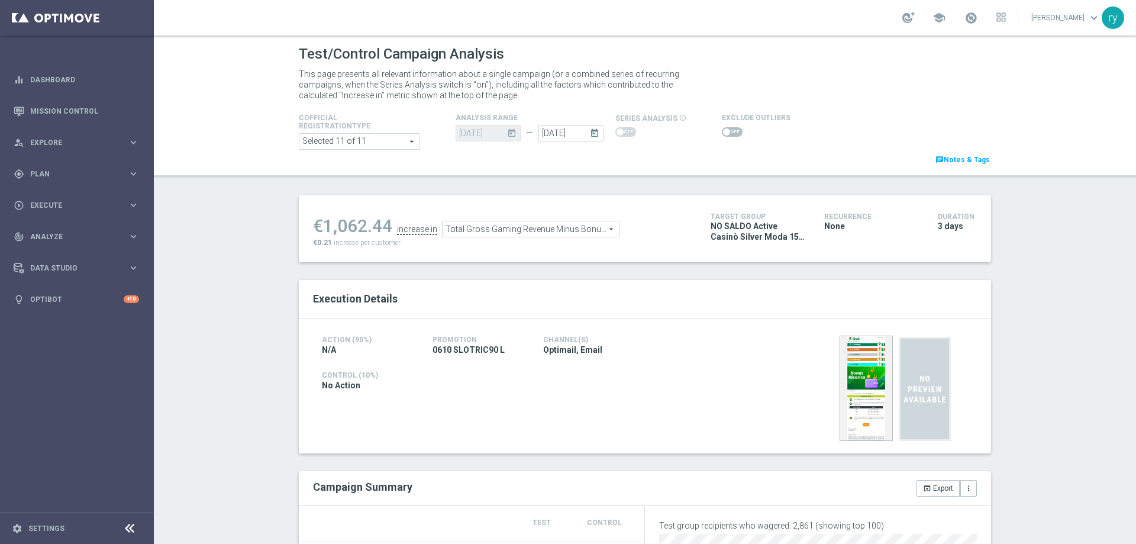
drag, startPoint x: 388, startPoint y: 228, endPoint x: 318, endPoint y: 227, distance: 69.8
click at [318, 227] on ul "€1,062.44 increase in Total Gross Gaming Revenue Minus Bonus Wagared Total Gros…" at bounding box center [503, 223] width 386 height 28
click at [323, 228] on div "€1,062.44" at bounding box center [352, 225] width 79 height 21
drag, startPoint x: 321, startPoint y: 225, endPoint x: 383, endPoint y: 222, distance: 62.8
click at [383, 222] on div "€1,062.44" at bounding box center [352, 225] width 79 height 21
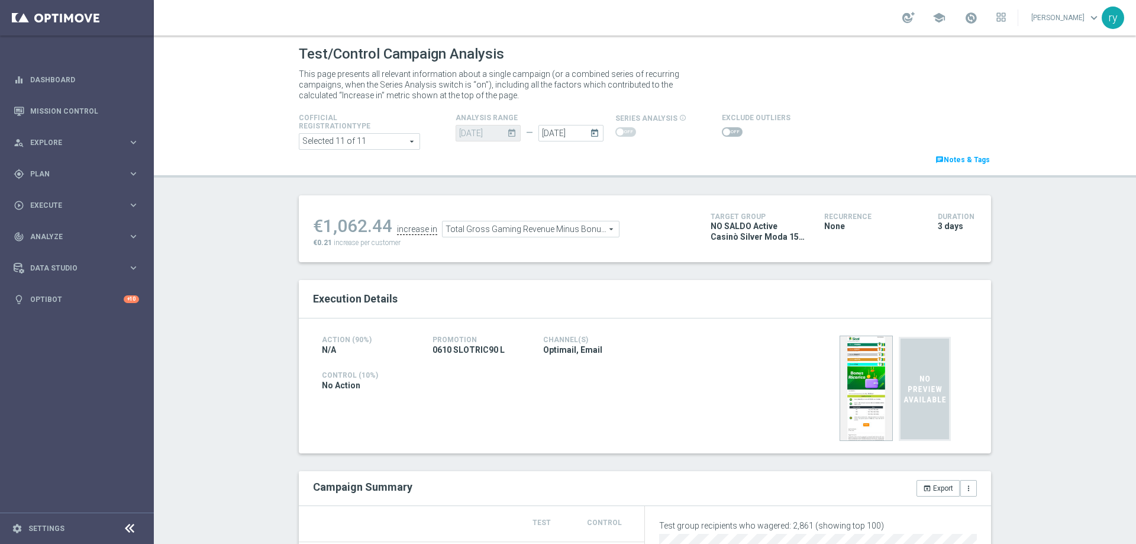
copy div "1,062.44"
click at [723, 129] on span at bounding box center [726, 131] width 7 height 7
click at [722, 129] on input "checkbox" at bounding box center [732, 131] width 21 height 9
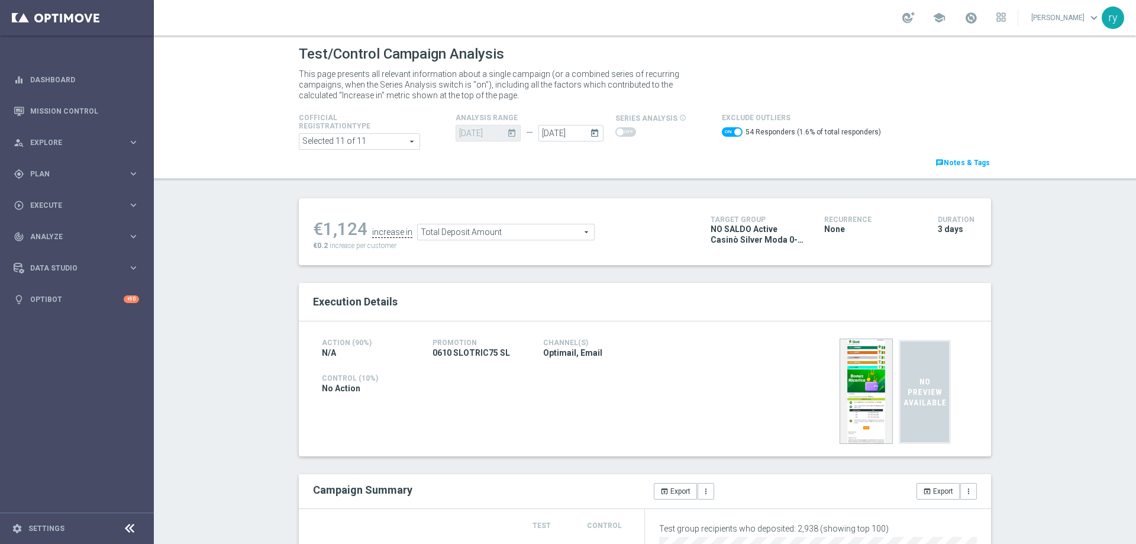
click at [723, 132] on span at bounding box center [732, 131] width 21 height 9
click at [723, 132] on input "checkbox" at bounding box center [732, 131] width 21 height 9
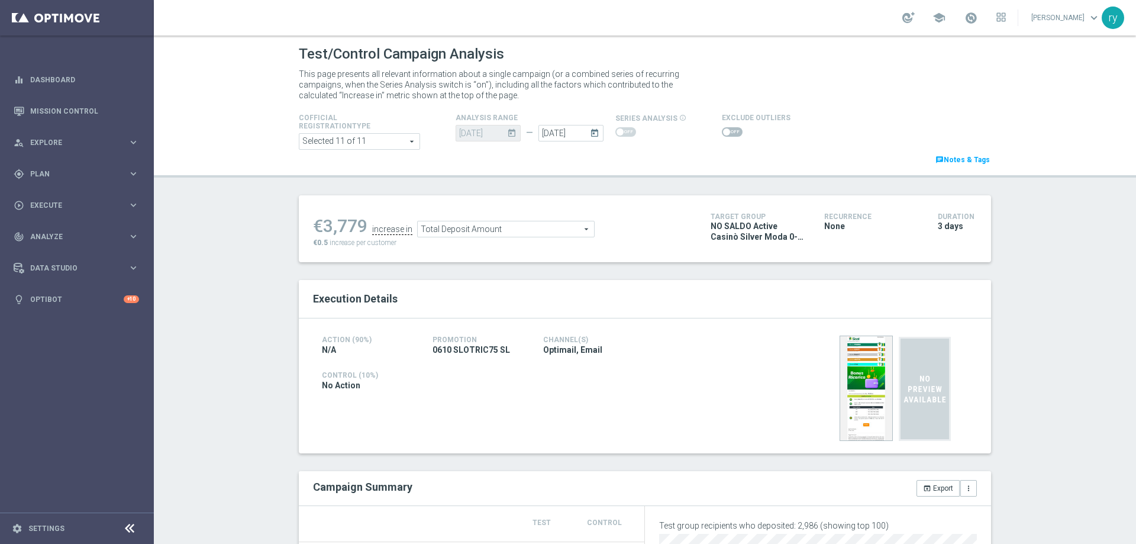
click at [729, 131] on span at bounding box center [732, 131] width 21 height 9
click at [729, 131] on input "checkbox" at bounding box center [732, 131] width 21 height 9
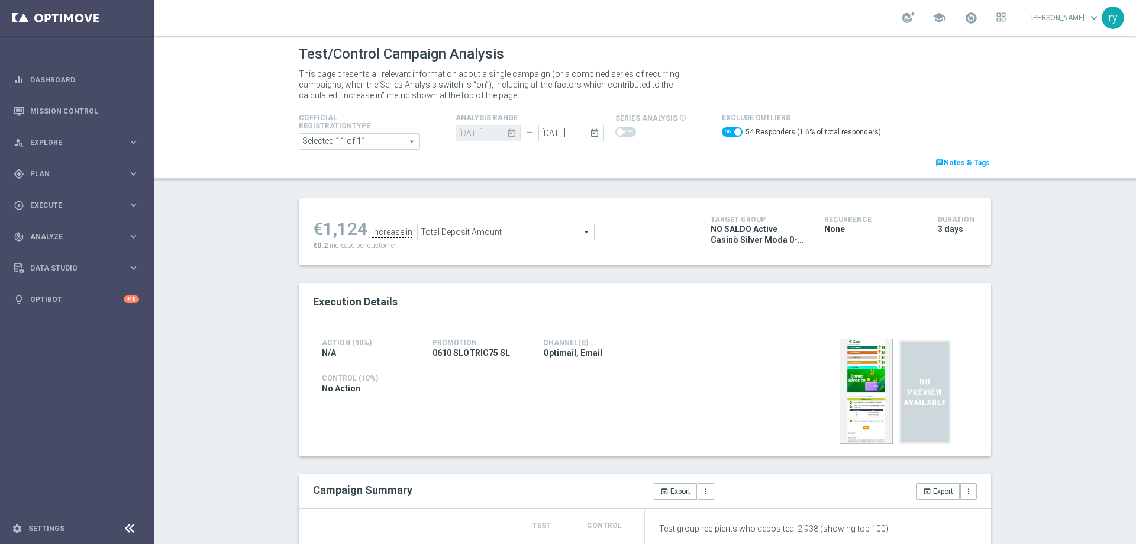
click at [734, 131] on span at bounding box center [737, 131] width 7 height 7
click at [729, 131] on input "checkbox" at bounding box center [732, 131] width 21 height 9
checkbox input "false"
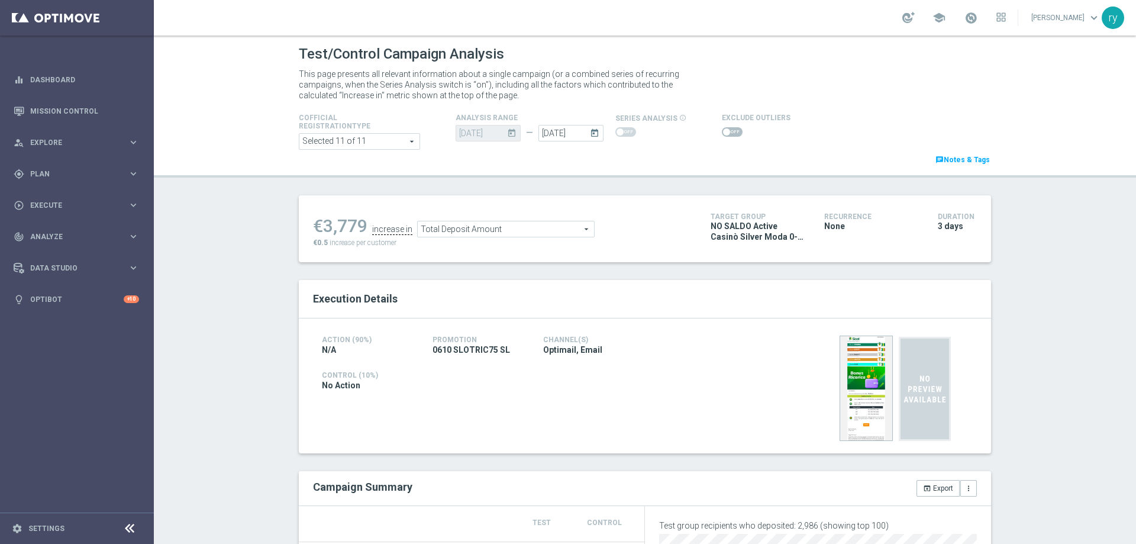
drag, startPoint x: 360, startPoint y: 227, endPoint x: 321, endPoint y: 224, distance: 38.5
click at [321, 224] on div "€3,779" at bounding box center [340, 225] width 54 height 21
copy div "3,779"
click at [505, 229] on span "Total Deposit Amount" at bounding box center [506, 228] width 176 height 15
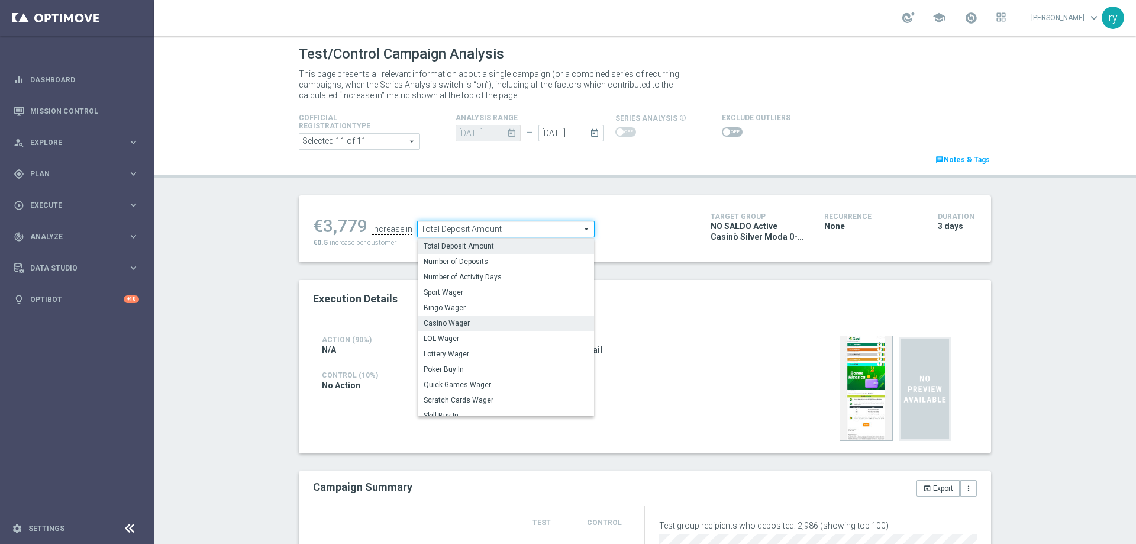
click at [494, 322] on span "Casino Wager" at bounding box center [506, 322] width 164 height 9
type input "Casino Wager"
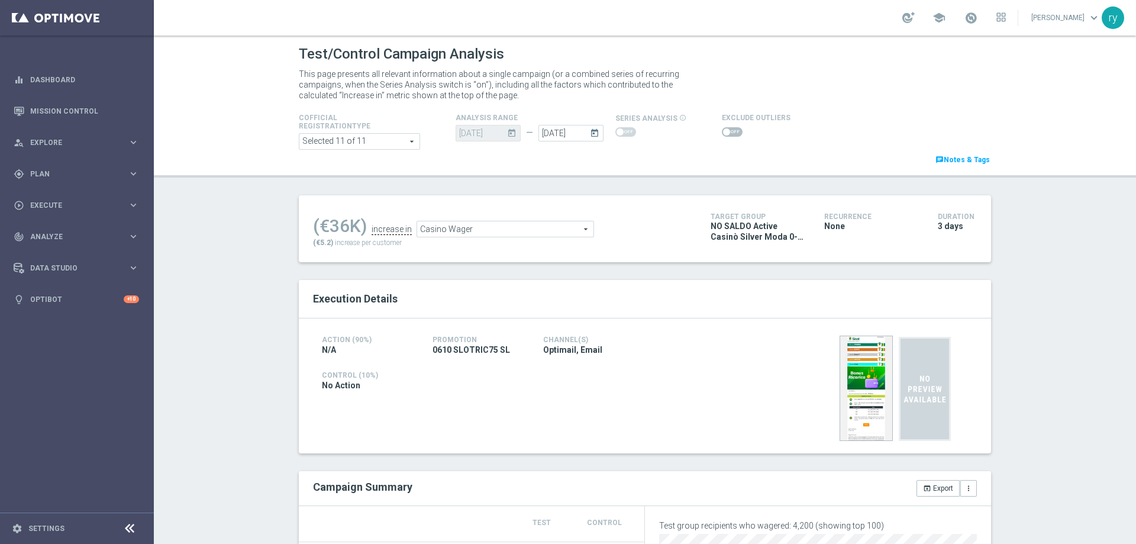
click at [722, 131] on span at bounding box center [732, 131] width 21 height 9
click at [722, 131] on input "checkbox" at bounding box center [732, 131] width 21 height 9
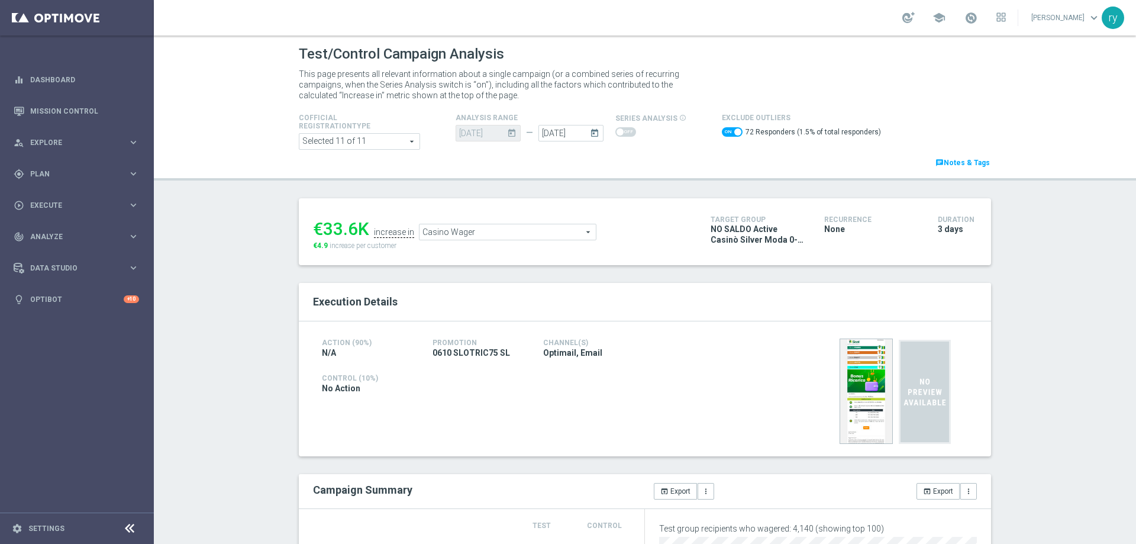
drag, startPoint x: 355, startPoint y: 226, endPoint x: 320, endPoint y: 226, distance: 34.9
click at [320, 226] on div "€33.6K" at bounding box center [341, 228] width 56 height 21
copy div "33.6"
click at [516, 234] on span "Casino Wager" at bounding box center [507, 231] width 176 height 15
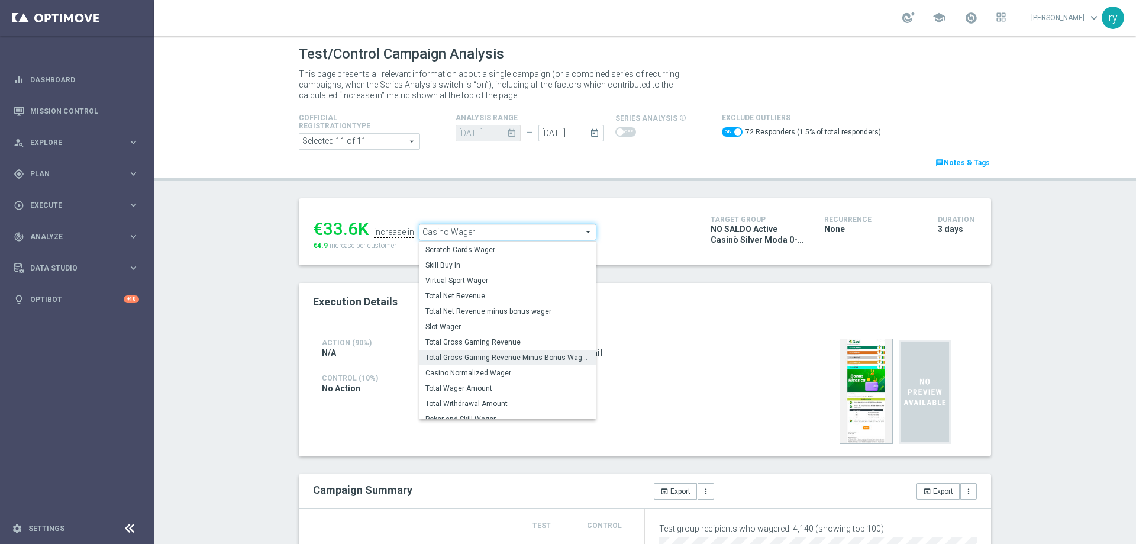
scroll to position [182, 0]
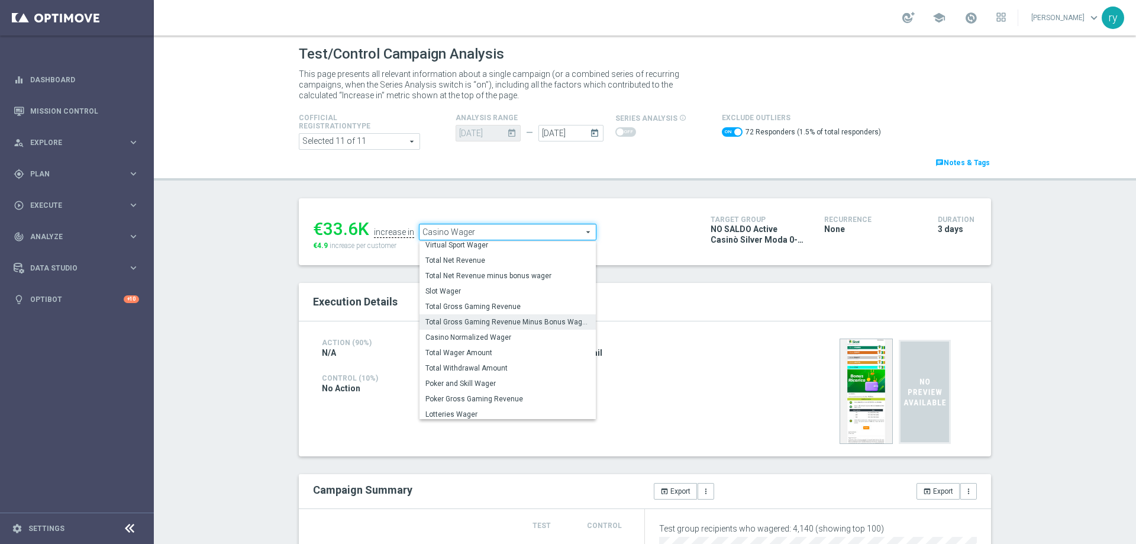
click at [502, 325] on span "Total Gross Gaming Revenue Minus Bonus Wagared" at bounding box center [507, 321] width 164 height 9
checkbox input "false"
type input "Total Gross Gaming Revenue Minus Bonus Wagared"
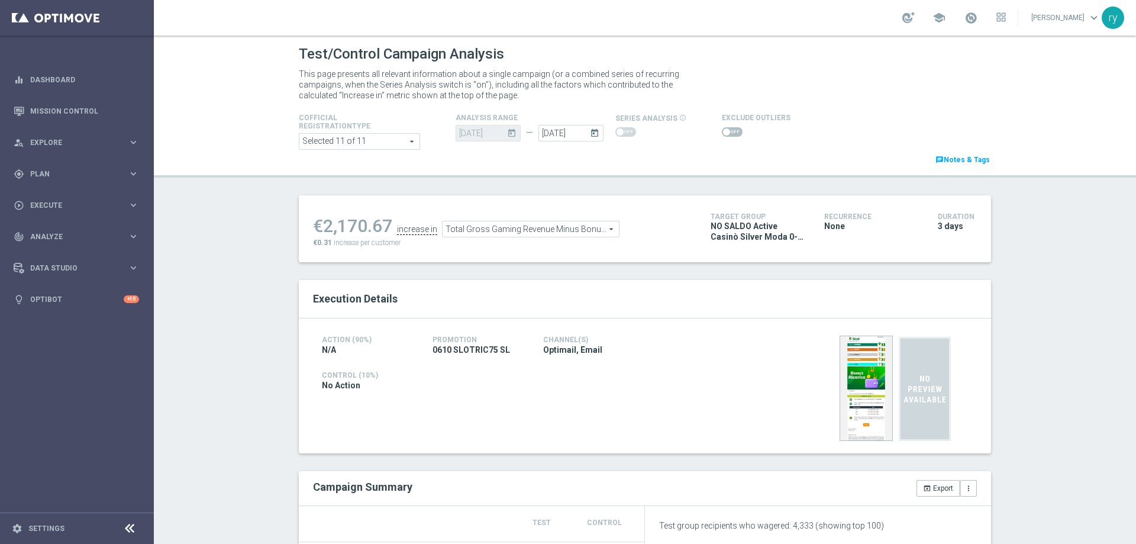
click at [722, 131] on span at bounding box center [732, 131] width 21 height 9
click at [722, 131] on input "checkbox" at bounding box center [732, 131] width 21 height 9
checkbox input "true"
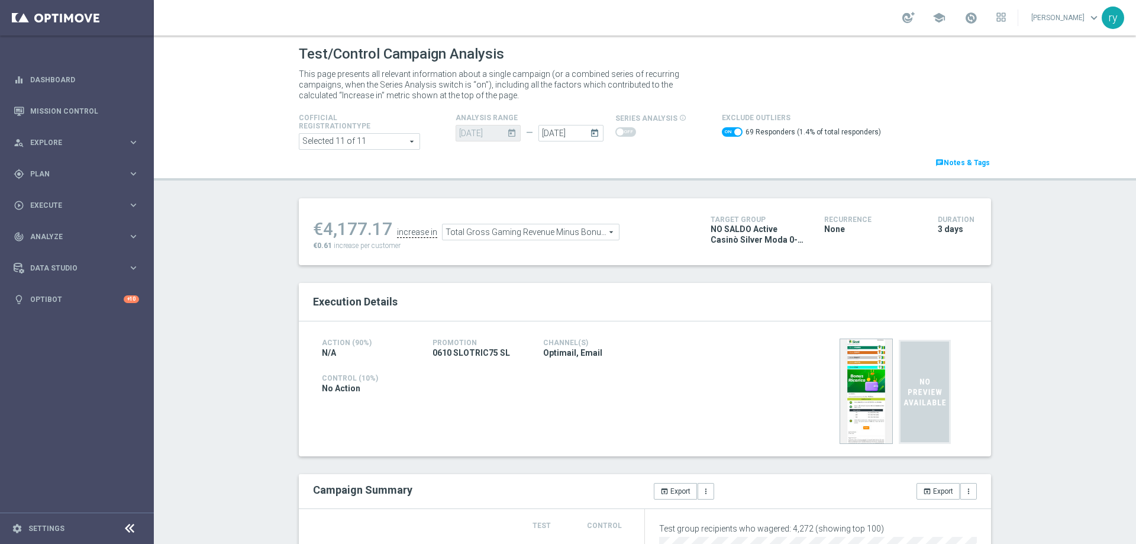
drag, startPoint x: 386, startPoint y: 229, endPoint x: 322, endPoint y: 228, distance: 64.5
click at [322, 228] on div "€4,177.17" at bounding box center [352, 228] width 79 height 21
copy div "4,177.17"
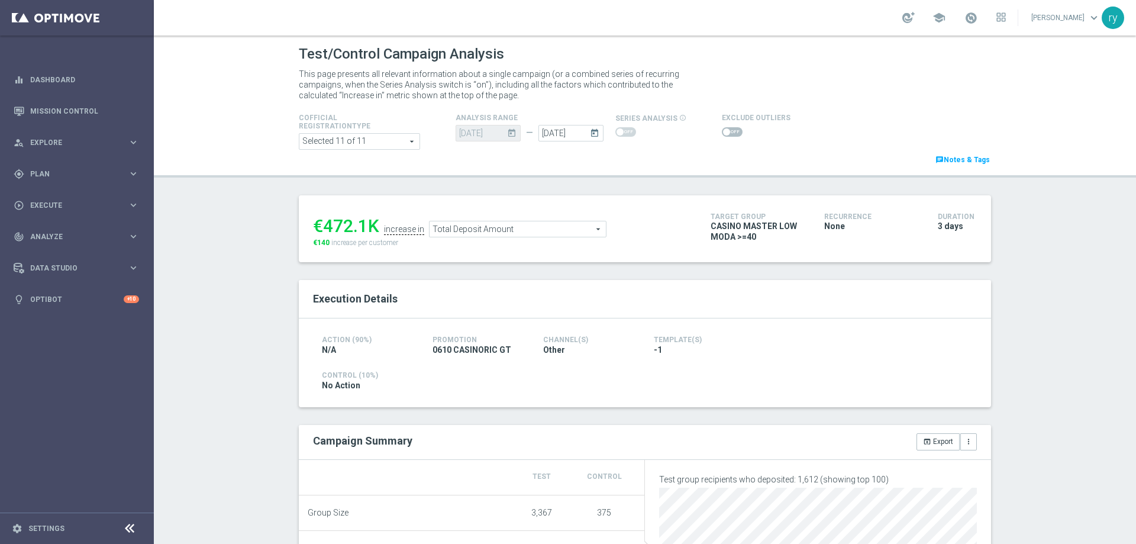
click at [726, 127] on span at bounding box center [732, 131] width 21 height 9
click at [726, 127] on input "checkbox" at bounding box center [732, 131] width 21 height 9
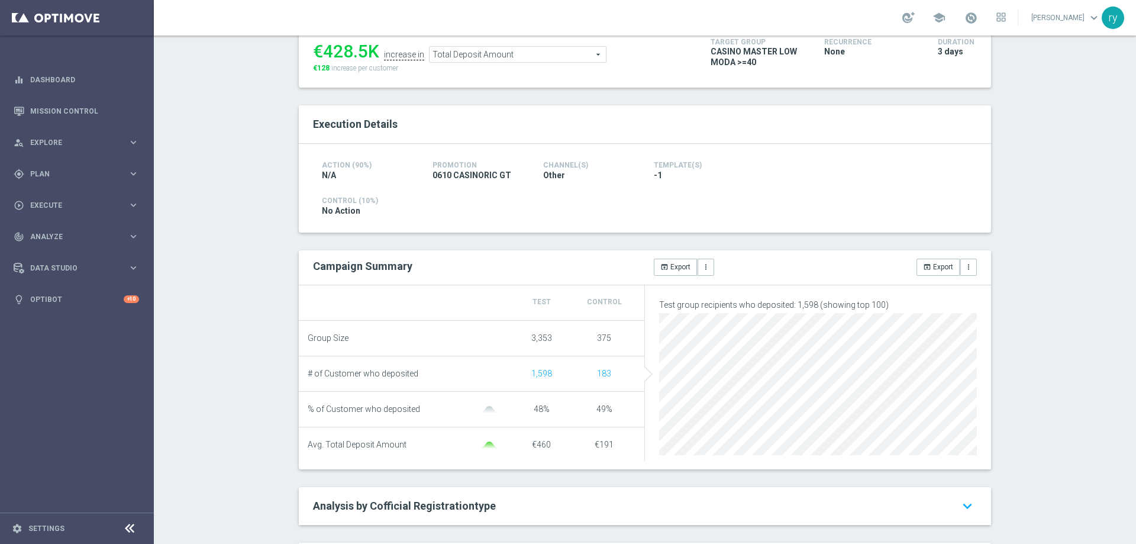
scroll to position [59, 0]
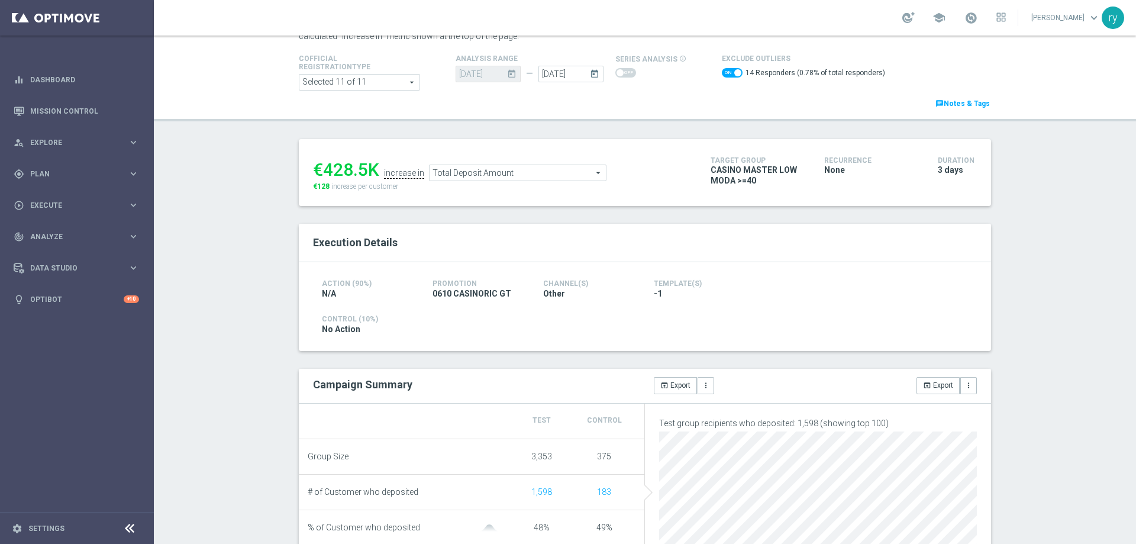
click at [722, 69] on span at bounding box center [732, 72] width 21 height 9
click at [722, 69] on input "checkbox" at bounding box center [732, 72] width 21 height 9
checkbox input "false"
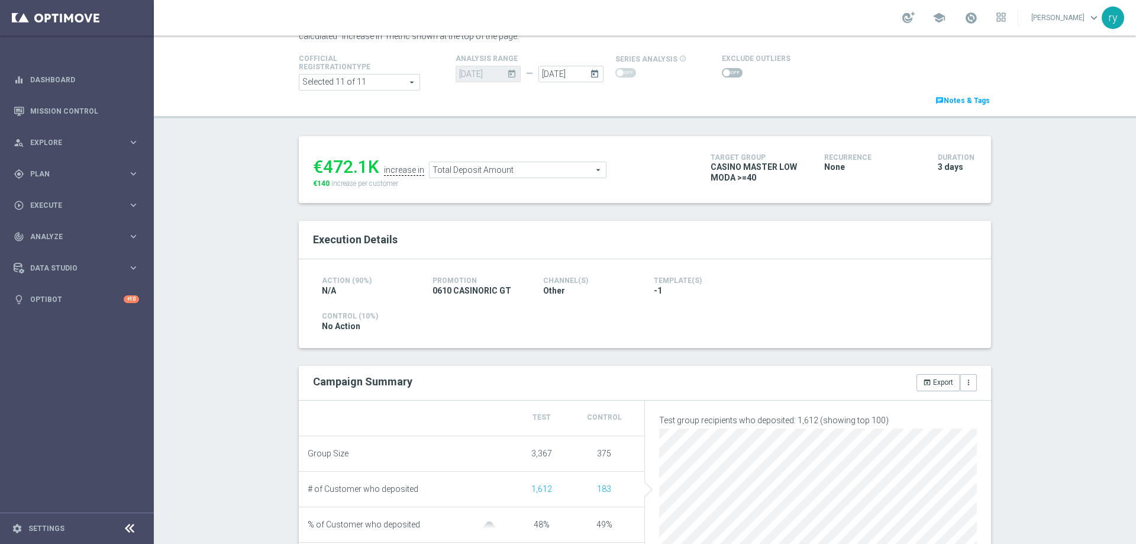
drag, startPoint x: 362, startPoint y: 165, endPoint x: 321, endPoint y: 167, distance: 40.9
click at [321, 167] on div "€472.1K" at bounding box center [346, 166] width 66 height 21
copy div "472.1"
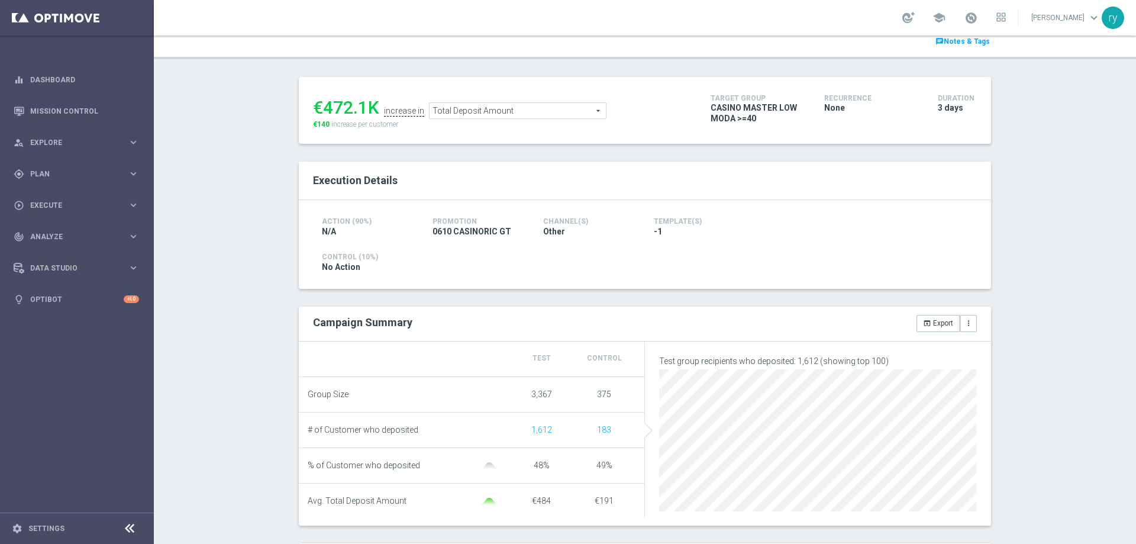
click at [487, 112] on span "Total Deposit Amount" at bounding box center [518, 110] width 176 height 15
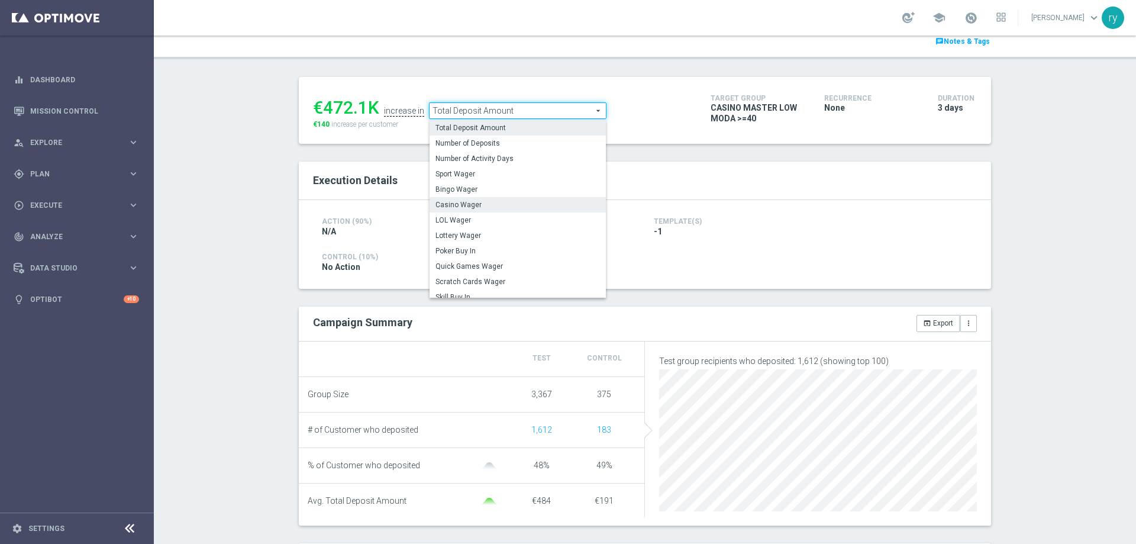
click at [483, 212] on label "Casino Wager" at bounding box center [518, 204] width 176 height 15
type input "Casino Wager"
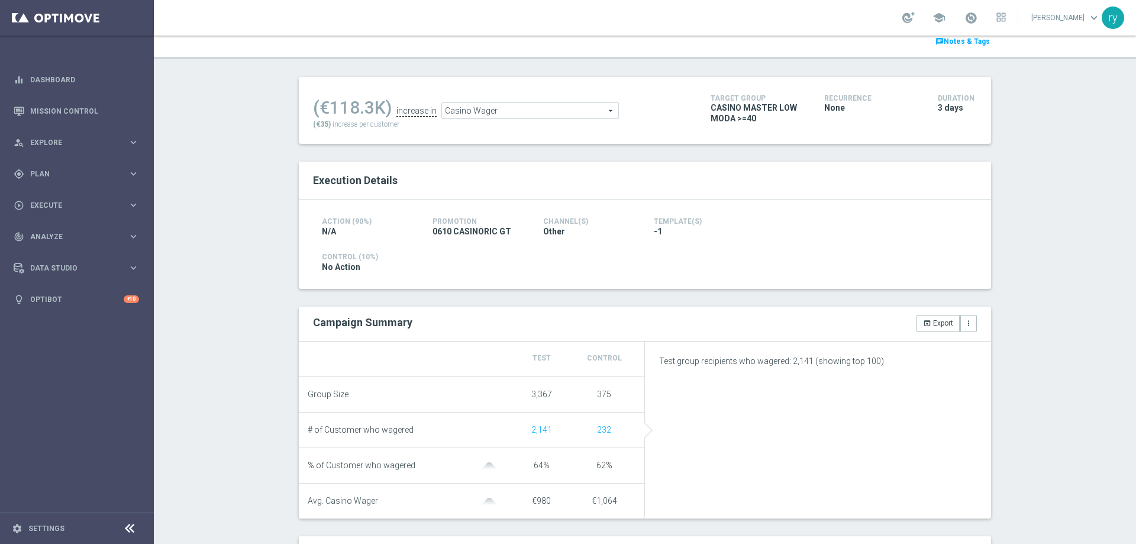
click at [725, 18] on span at bounding box center [732, 13] width 21 height 9
click at [725, 18] on input "checkbox" at bounding box center [732, 13] width 21 height 9
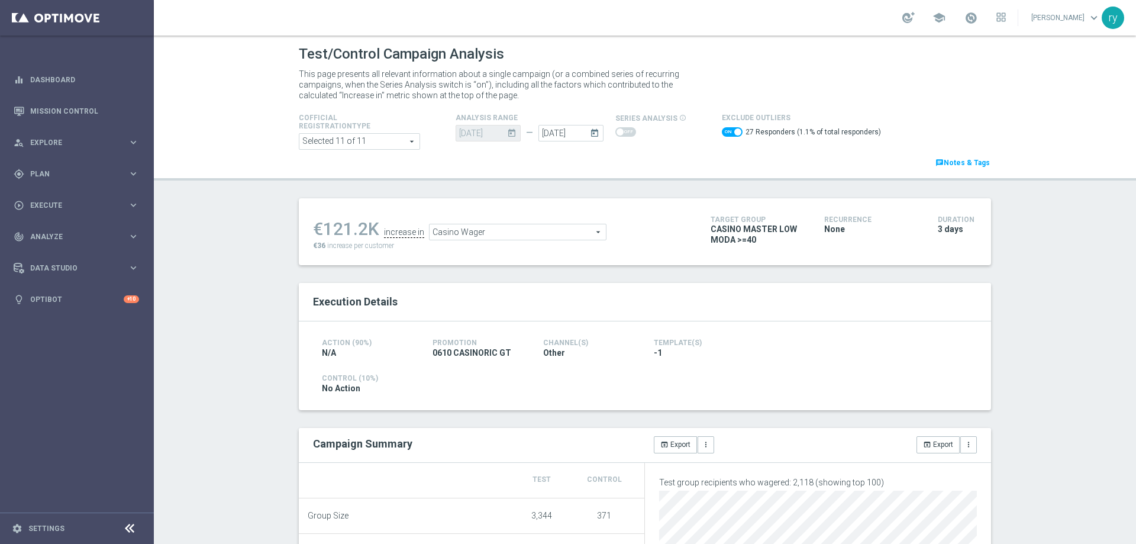
drag, startPoint x: 363, startPoint y: 231, endPoint x: 322, endPoint y: 230, distance: 41.5
click at [322, 230] on div "€121.2K" at bounding box center [346, 228] width 66 height 21
copy div "121.2"
click at [570, 233] on span "Casino Wager" at bounding box center [518, 231] width 176 height 15
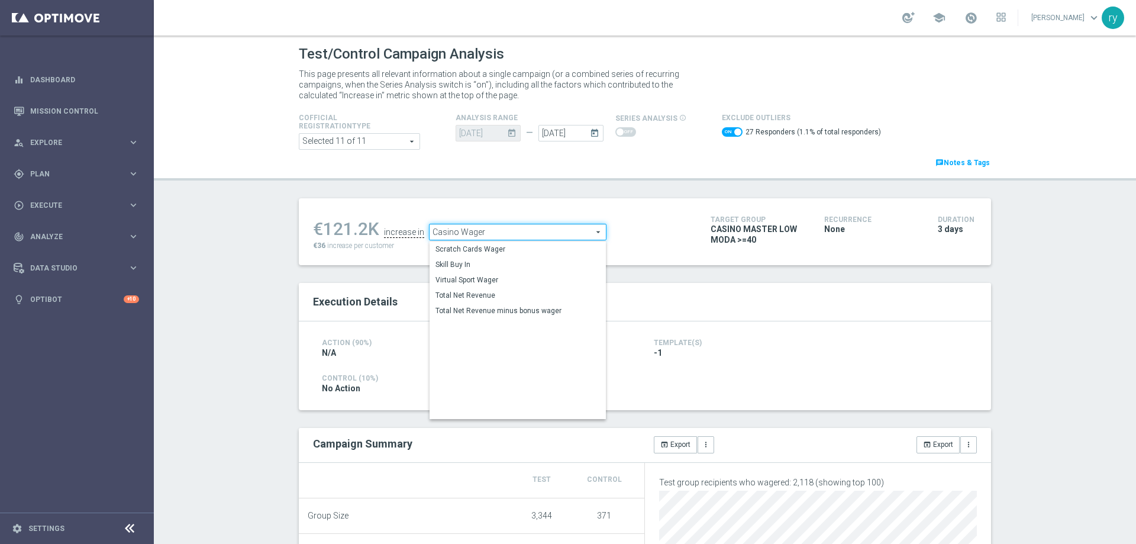
scroll to position [179, 0]
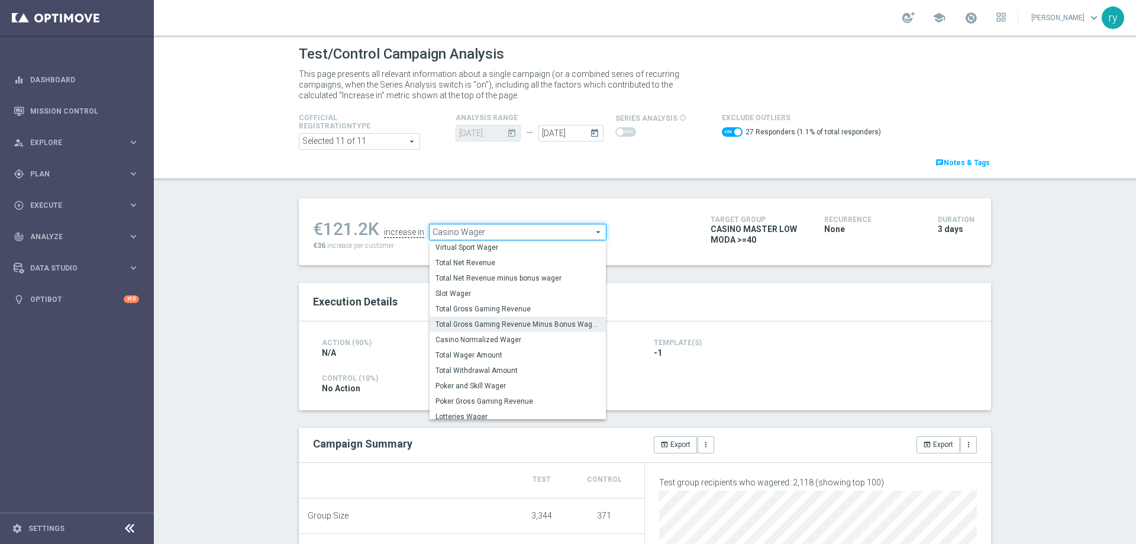
click at [530, 326] on span "Total Gross Gaming Revenue Minus Bonus Wagared" at bounding box center [517, 323] width 164 height 9
checkbox input "false"
type input "Total Gross Gaming Revenue Minus Bonus Wagared"
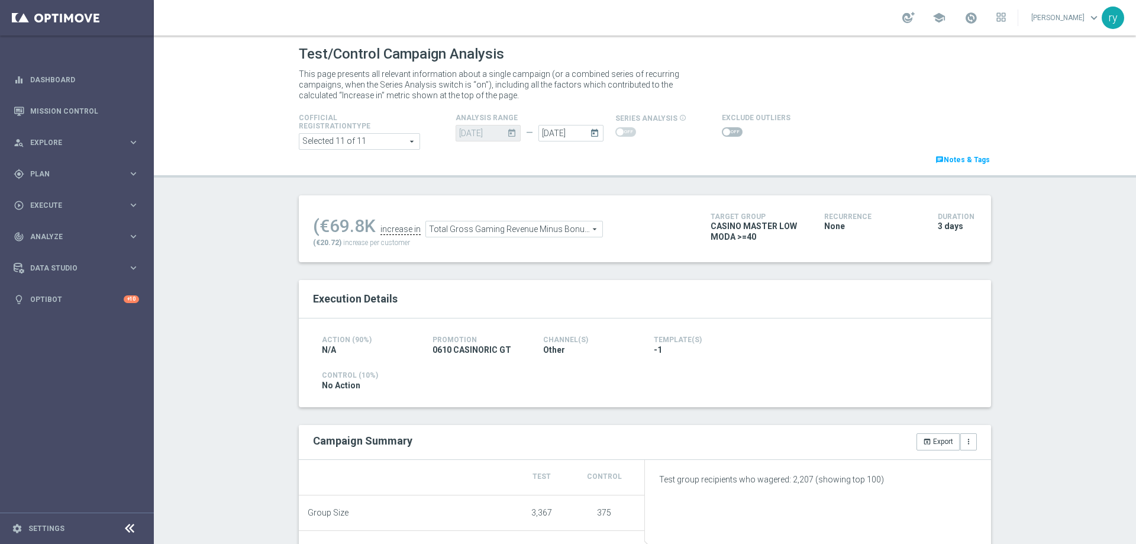
click at [725, 134] on span at bounding box center [732, 131] width 21 height 9
click at [725, 134] on input "checkbox" at bounding box center [732, 131] width 21 height 9
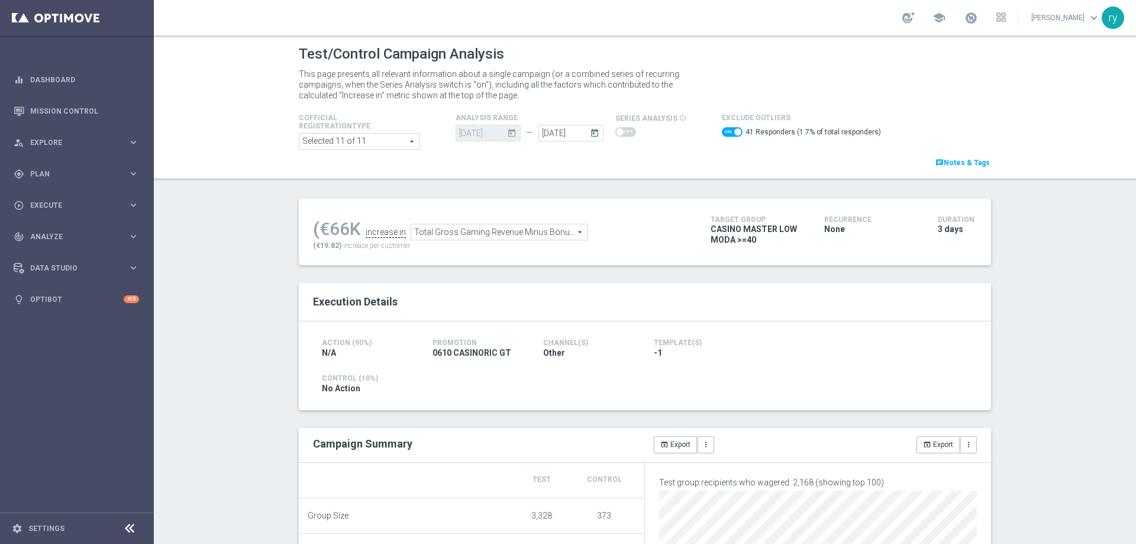
click at [726, 128] on span at bounding box center [732, 131] width 21 height 9
click at [726, 128] on input "checkbox" at bounding box center [732, 131] width 21 height 9
click at [726, 134] on span at bounding box center [732, 131] width 21 height 9
click at [726, 134] on input "checkbox" at bounding box center [732, 131] width 21 height 9
checkbox input "true"
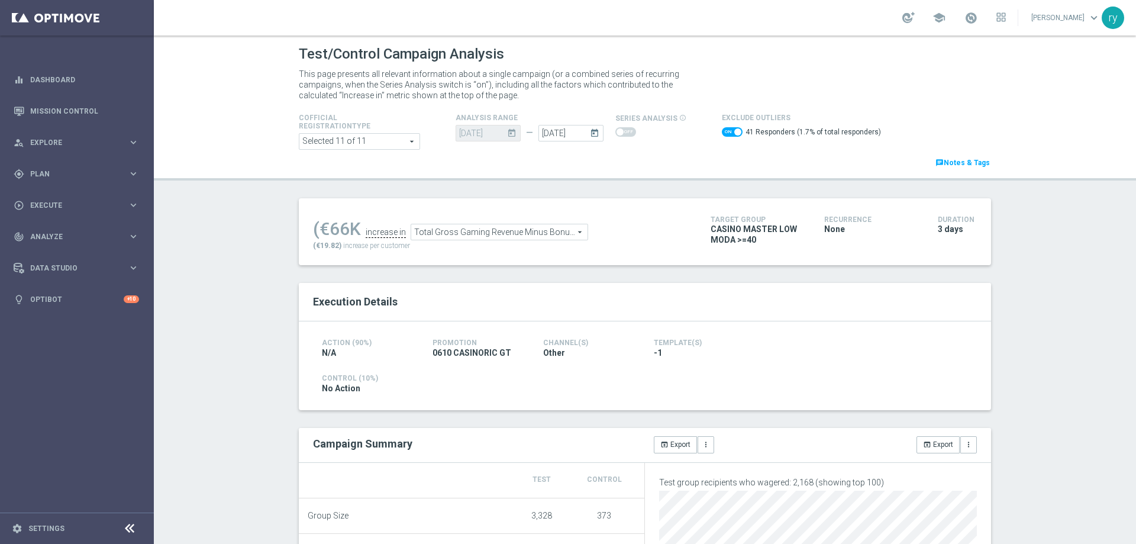
drag, startPoint x: 348, startPoint y: 225, endPoint x: 324, endPoint y: 229, distance: 24.5
click at [324, 229] on div "(€66K" at bounding box center [337, 228] width 48 height 21
copy div "66"
drag, startPoint x: 332, startPoint y: 246, endPoint x: 316, endPoint y: 248, distance: 16.1
click at [316, 248] on span "(€19.82)" at bounding box center [327, 245] width 28 height 8
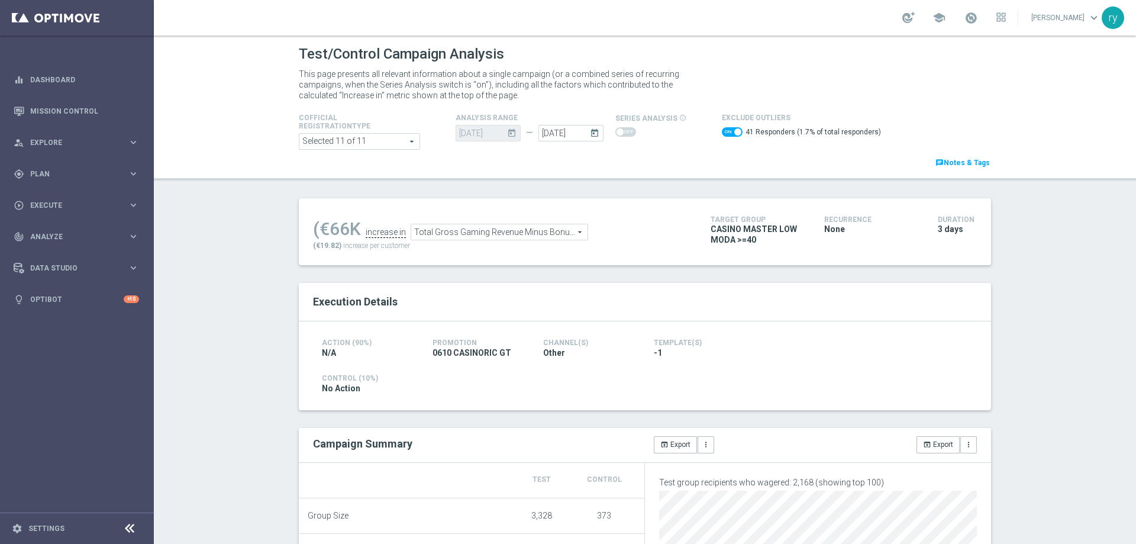
copy span "19.82"
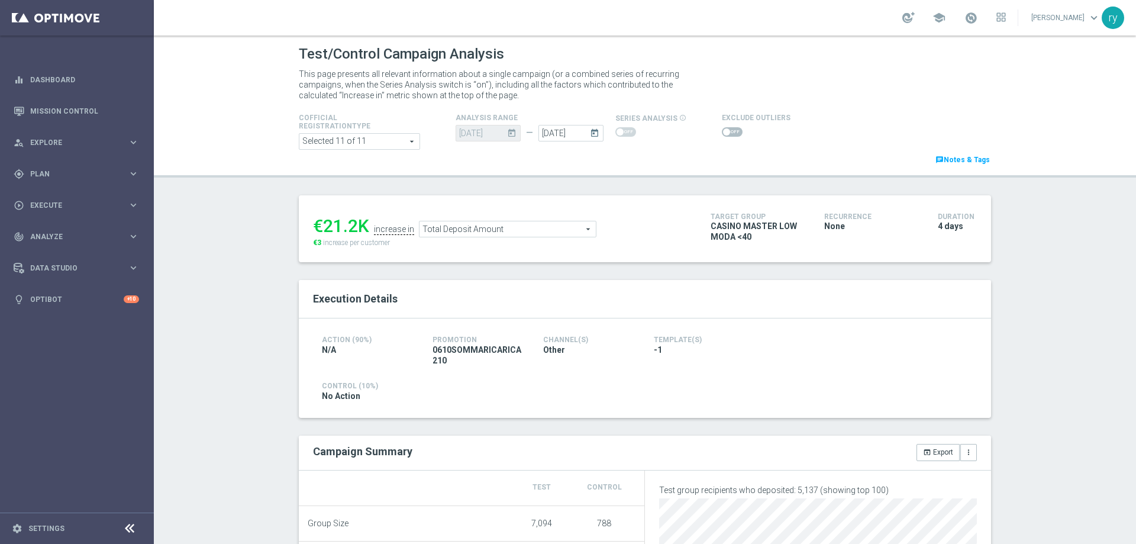
click at [730, 128] on span at bounding box center [732, 131] width 21 height 9
click at [730, 128] on input "checkbox" at bounding box center [732, 131] width 21 height 9
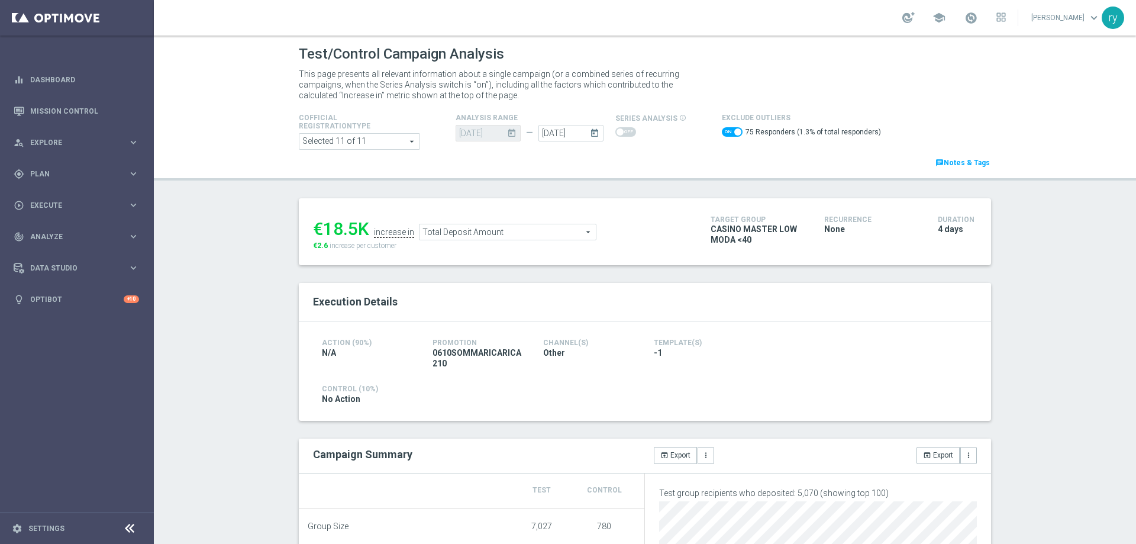
click at [722, 134] on span at bounding box center [732, 131] width 21 height 9
click at [722, 134] on input "checkbox" at bounding box center [732, 131] width 21 height 9
checkbox input "false"
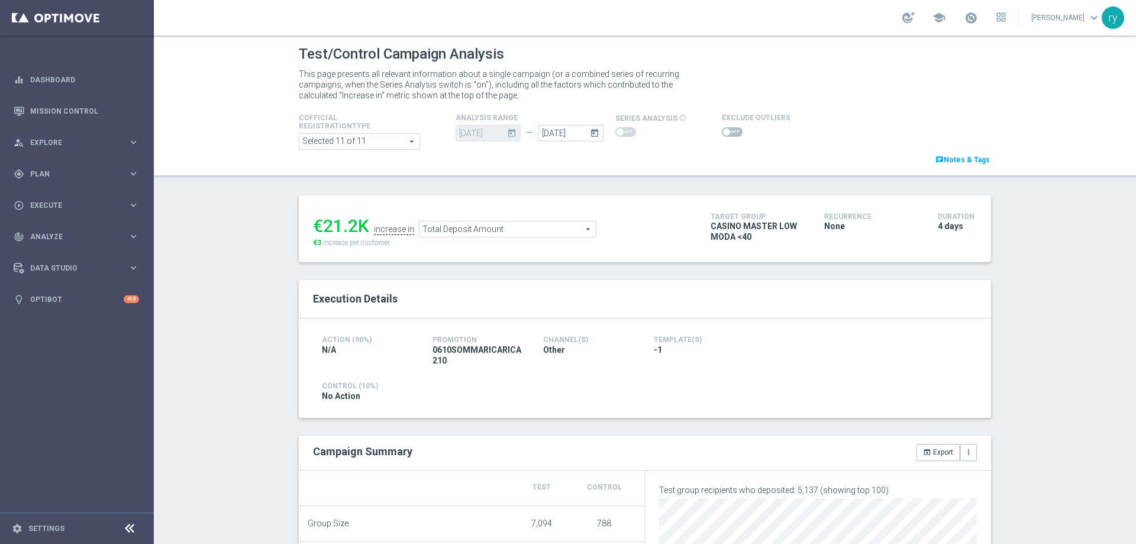
drag, startPoint x: 353, startPoint y: 228, endPoint x: 322, endPoint y: 227, distance: 30.8
click at [322, 227] on div "€21.2K" at bounding box center [341, 225] width 56 height 21
copy div "21.2"
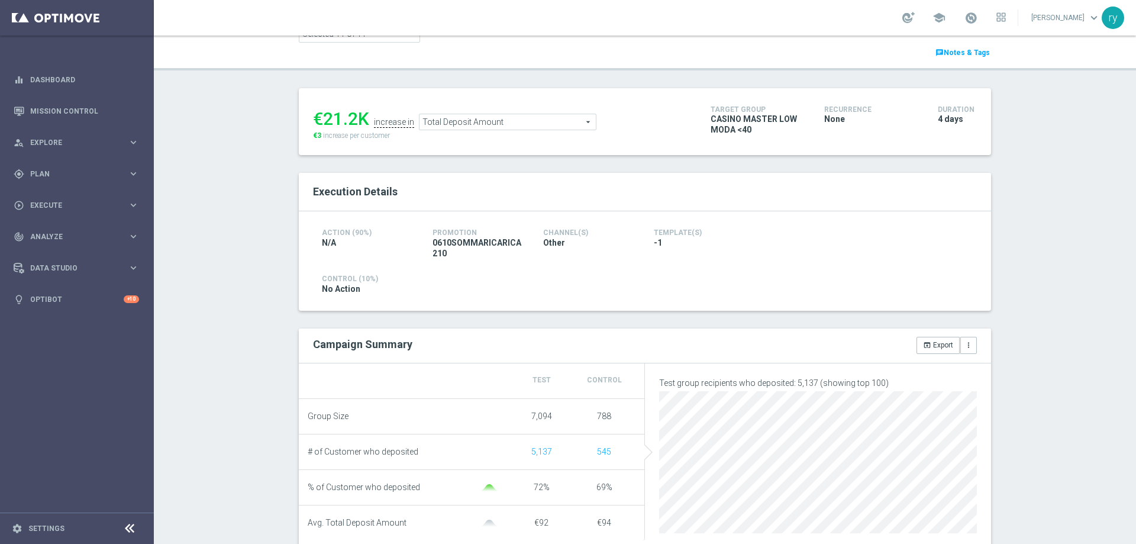
scroll to position [118, 0]
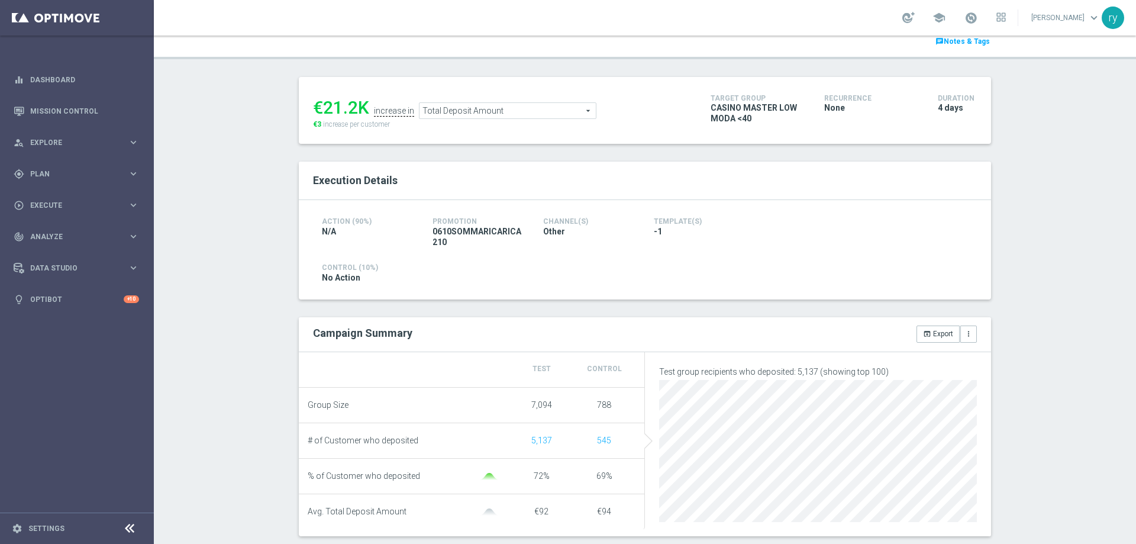
click at [536, 111] on span "Total Deposit Amount" at bounding box center [507, 110] width 176 height 15
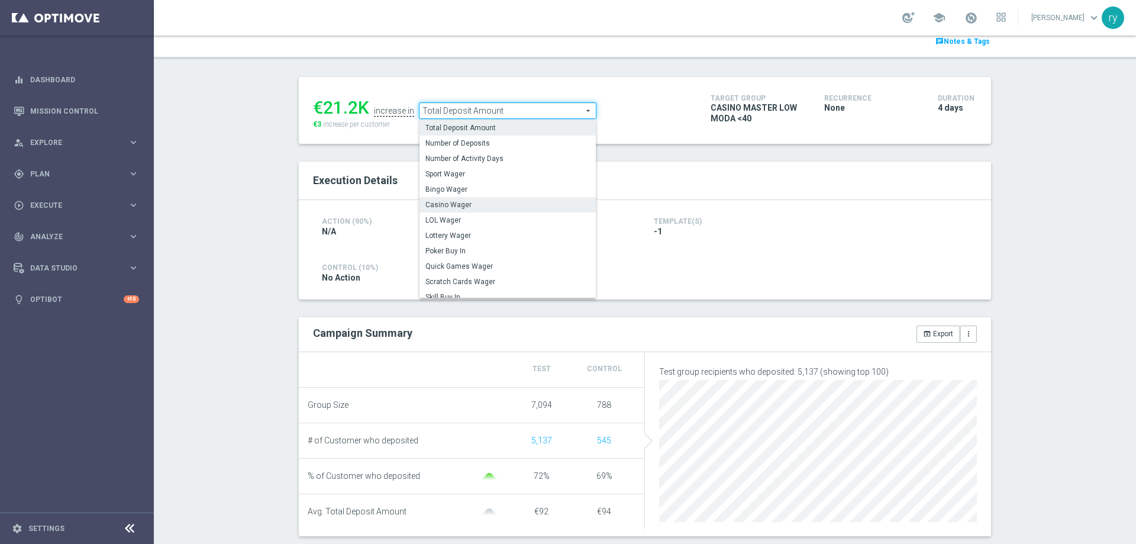
click at [515, 204] on span "Casino Wager" at bounding box center [507, 204] width 164 height 9
type input "Casino Wager"
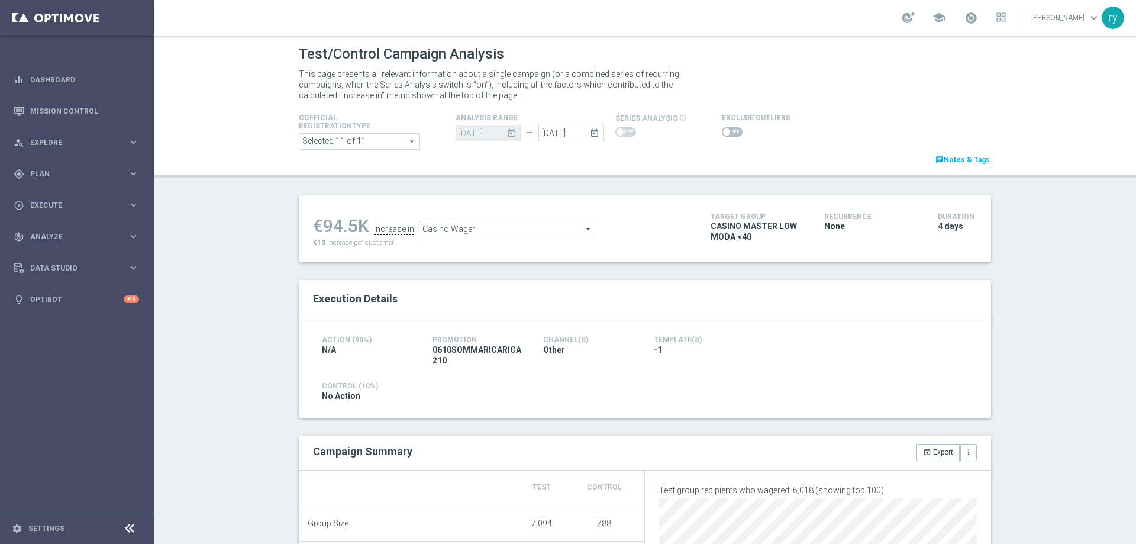
click at [723, 132] on span at bounding box center [732, 131] width 21 height 9
click at [723, 132] on input "checkbox" at bounding box center [732, 131] width 21 height 9
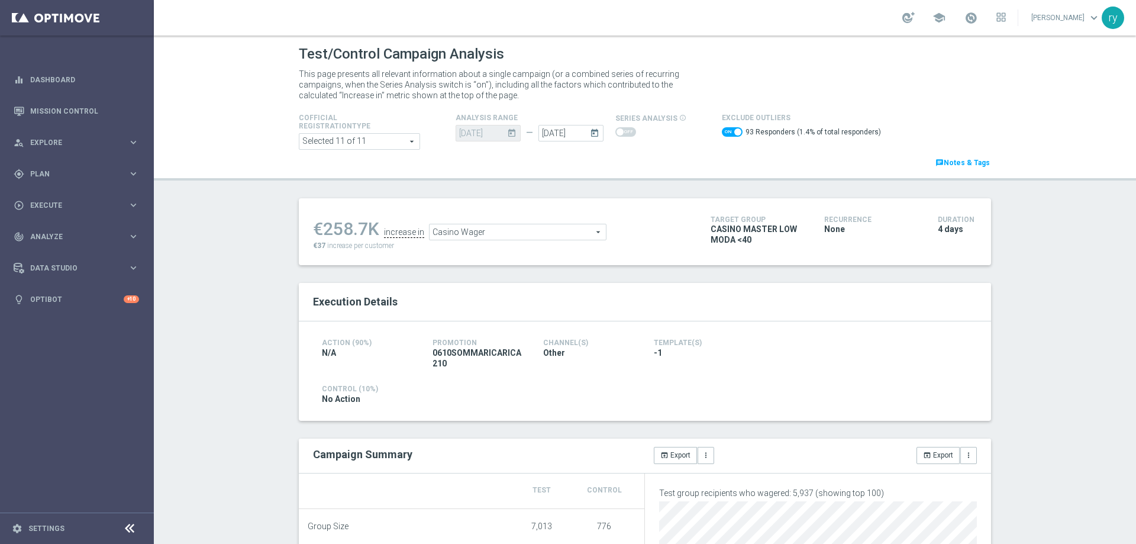
click at [722, 133] on span at bounding box center [732, 131] width 21 height 9
click at [722, 133] on input "checkbox" at bounding box center [732, 131] width 21 height 9
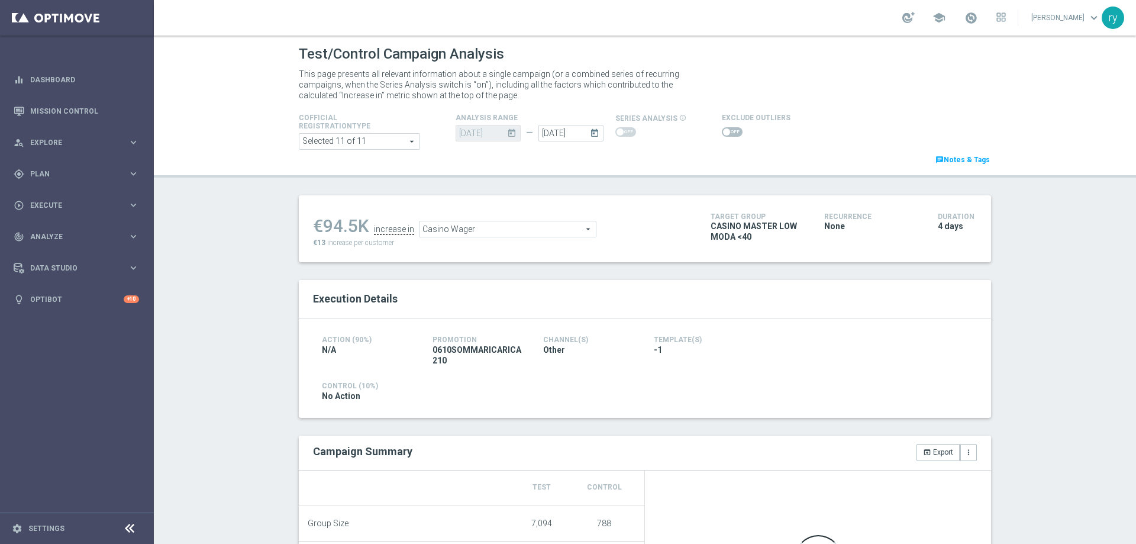
click at [722, 133] on span at bounding box center [732, 131] width 21 height 9
click at [722, 133] on input "checkbox" at bounding box center [732, 131] width 21 height 9
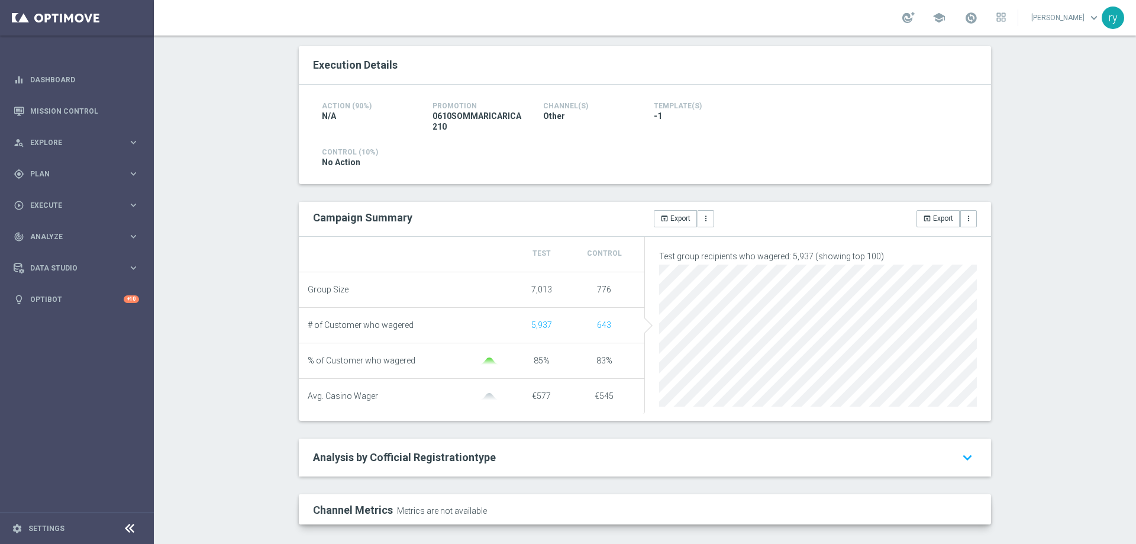
scroll to position [59, 0]
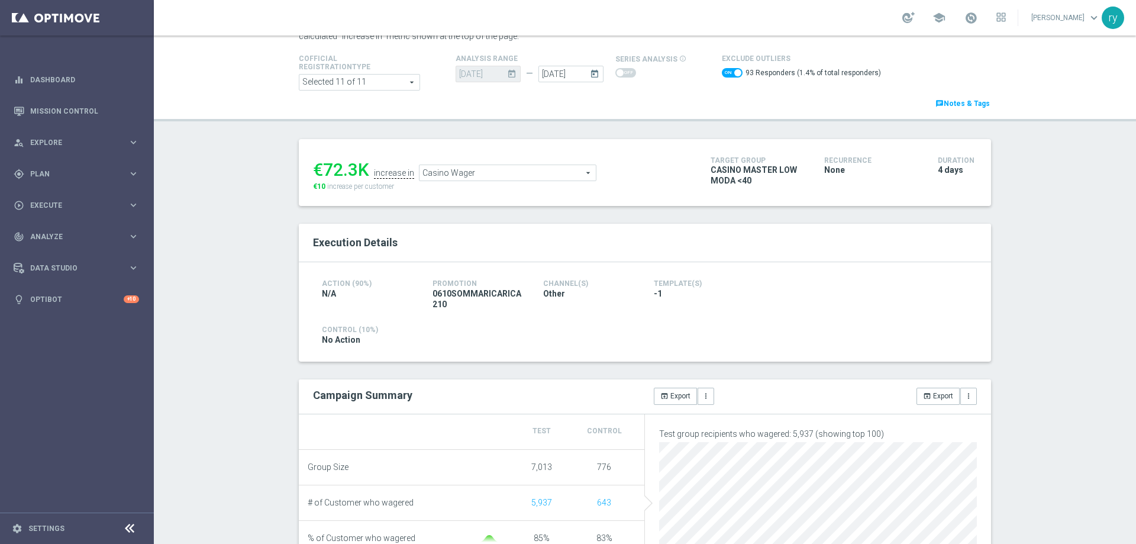
drag, startPoint x: 352, startPoint y: 164, endPoint x: 322, endPoint y: 165, distance: 30.2
click at [322, 165] on div "€72.3K" at bounding box center [341, 169] width 56 height 21
copy div "72.3"
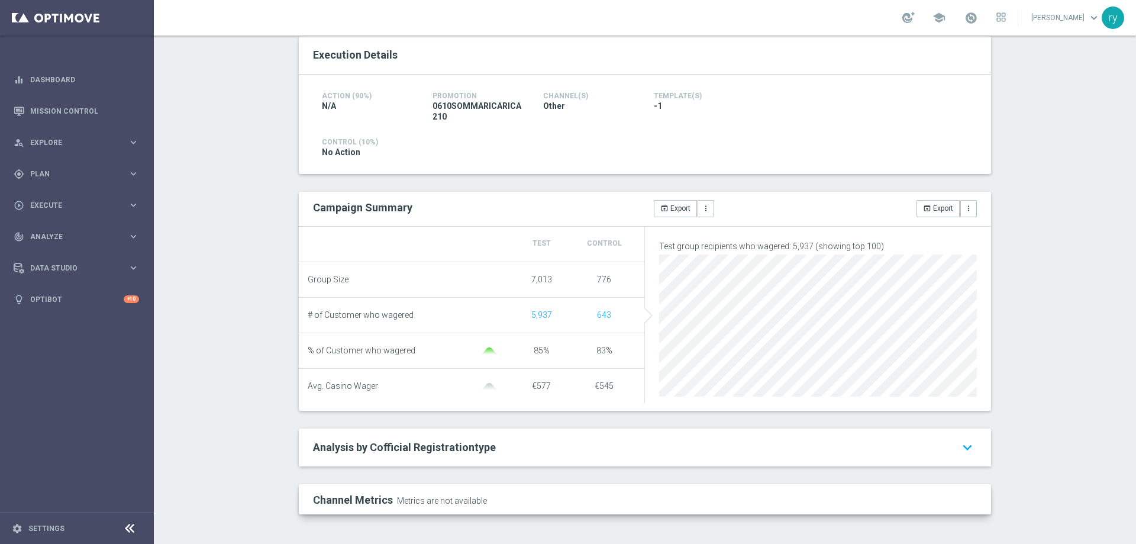
scroll to position [0, 0]
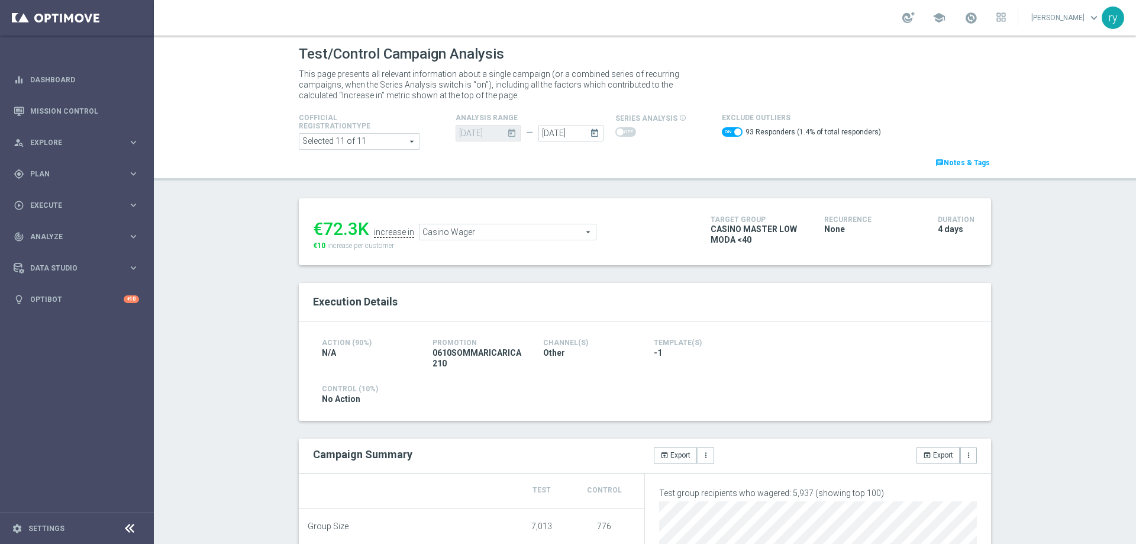
click at [496, 226] on span "Casino Wager" at bounding box center [507, 231] width 176 height 15
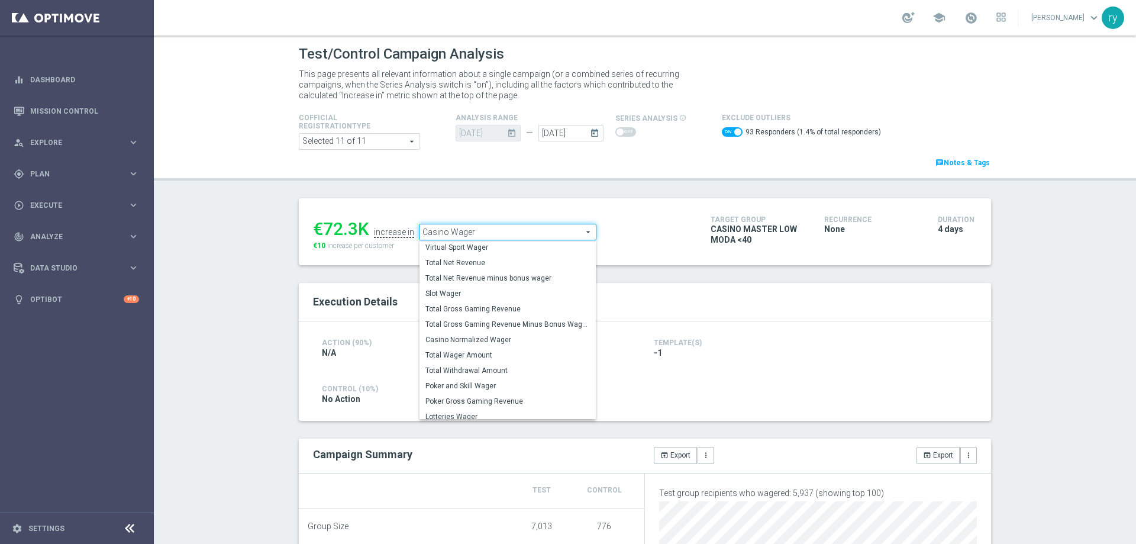
scroll to position [179, 0]
click at [492, 329] on span "Total Gross Gaming Revenue Minus Bonus Wagared" at bounding box center [507, 323] width 164 height 9
checkbox input "false"
type input "Total Gross Gaming Revenue Minus Bonus Wagared"
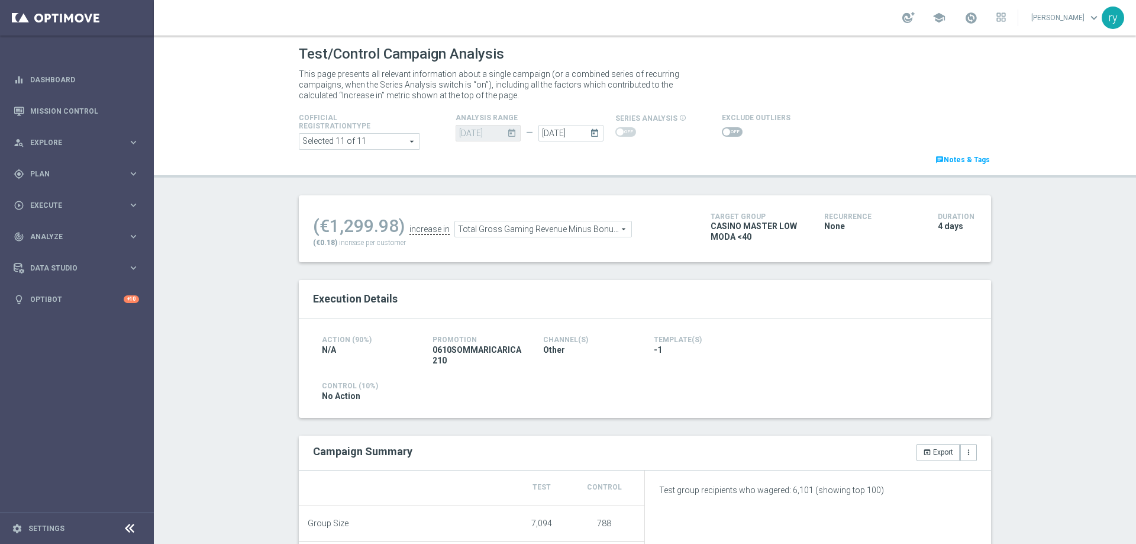
click at [725, 130] on span at bounding box center [732, 131] width 21 height 9
click at [725, 130] on input "checkbox" at bounding box center [732, 131] width 21 height 9
checkbox input "true"
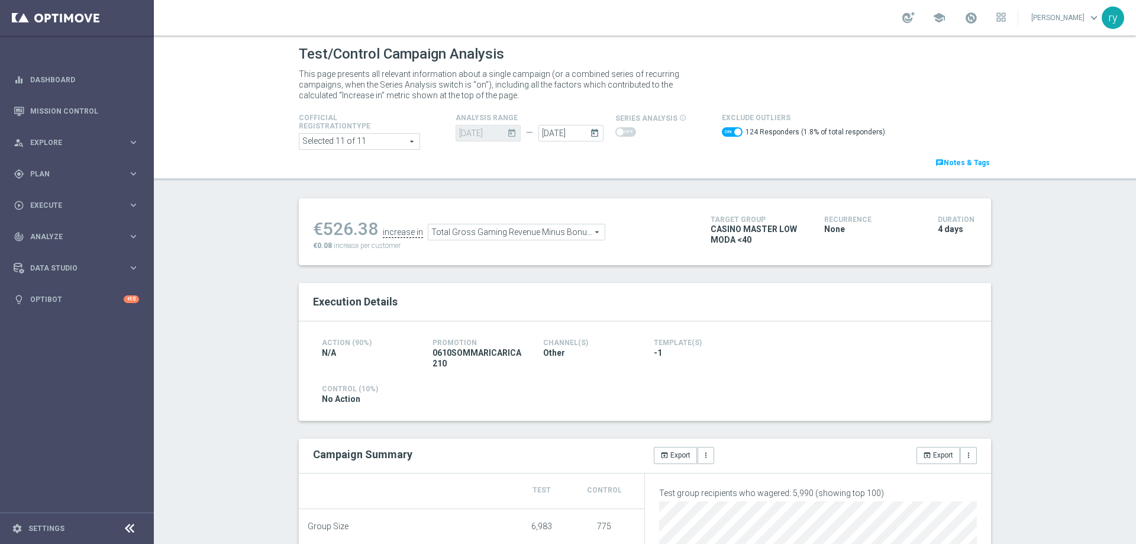
drag, startPoint x: 373, startPoint y: 227, endPoint x: 321, endPoint y: 234, distance: 52.5
click at [321, 234] on div "€526.38" at bounding box center [345, 228] width 65 height 21
copy div "526.38"
